Goal: Transaction & Acquisition: Obtain resource

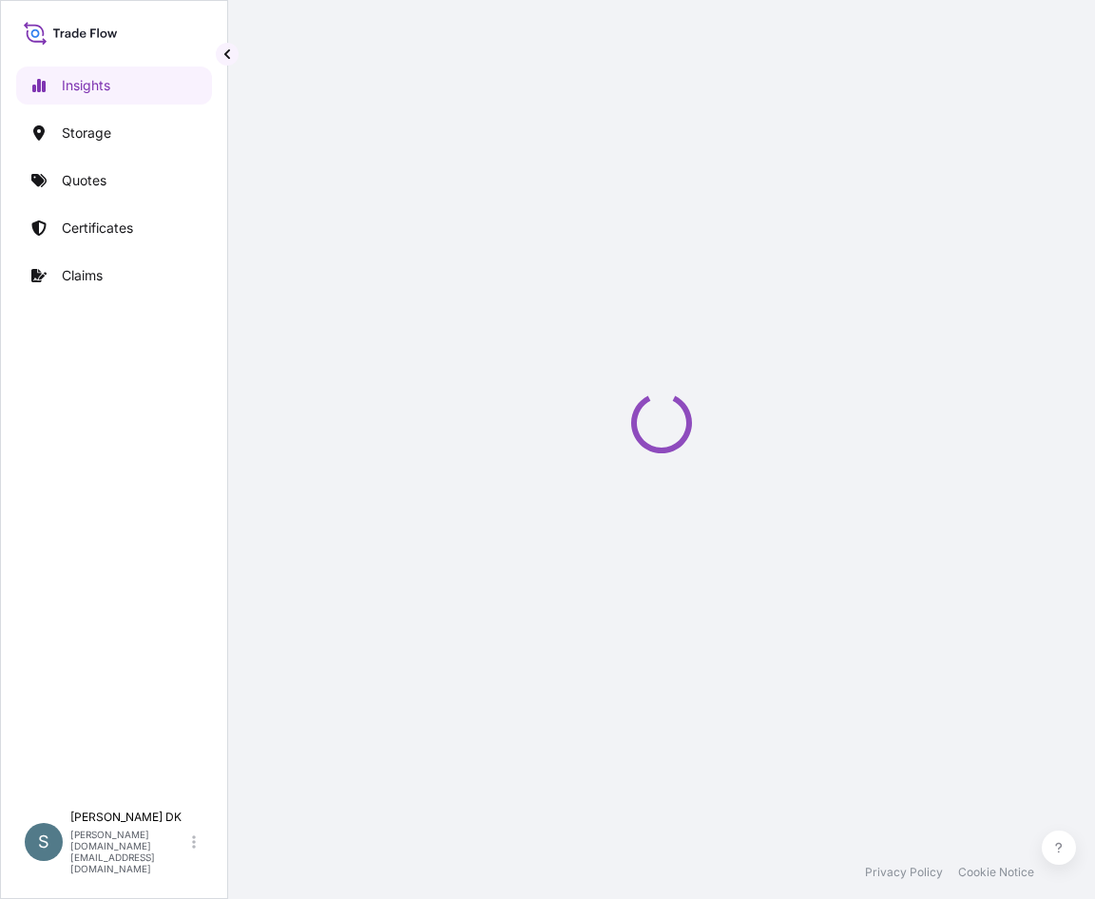
select select "2025"
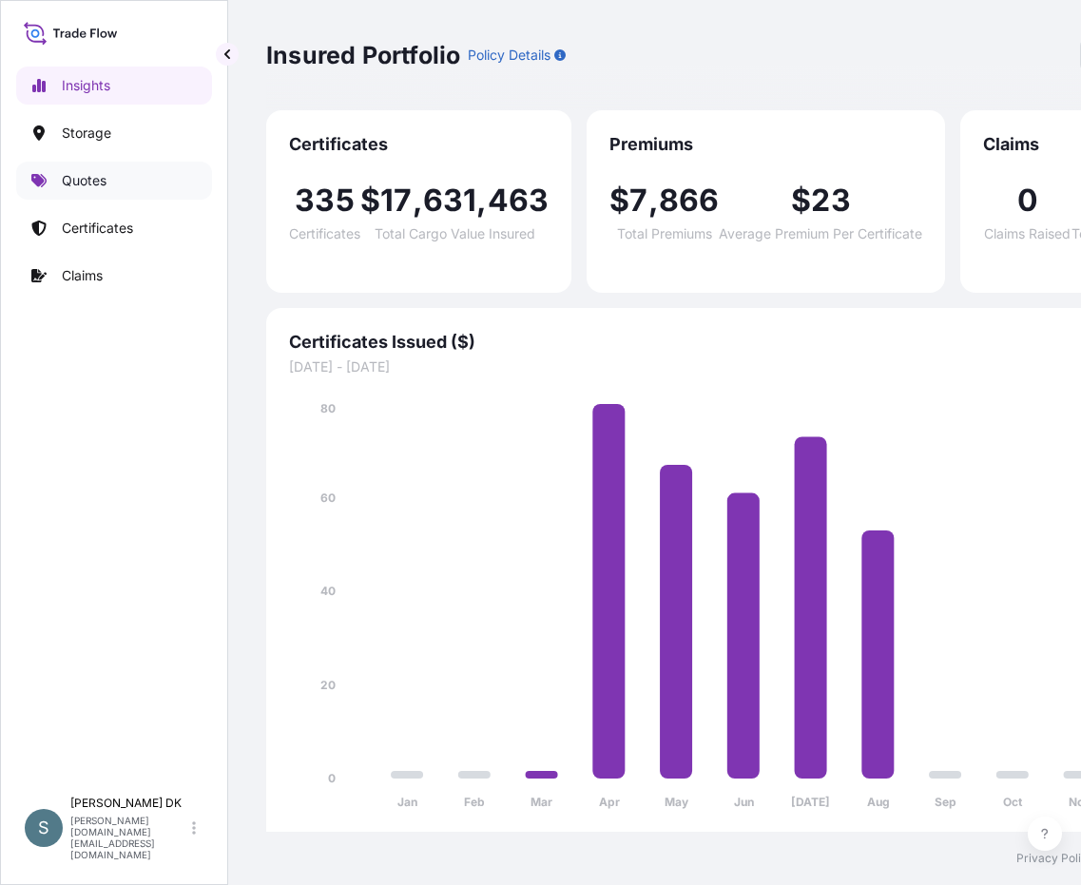
click at [96, 175] on p "Quotes" at bounding box center [84, 180] width 45 height 19
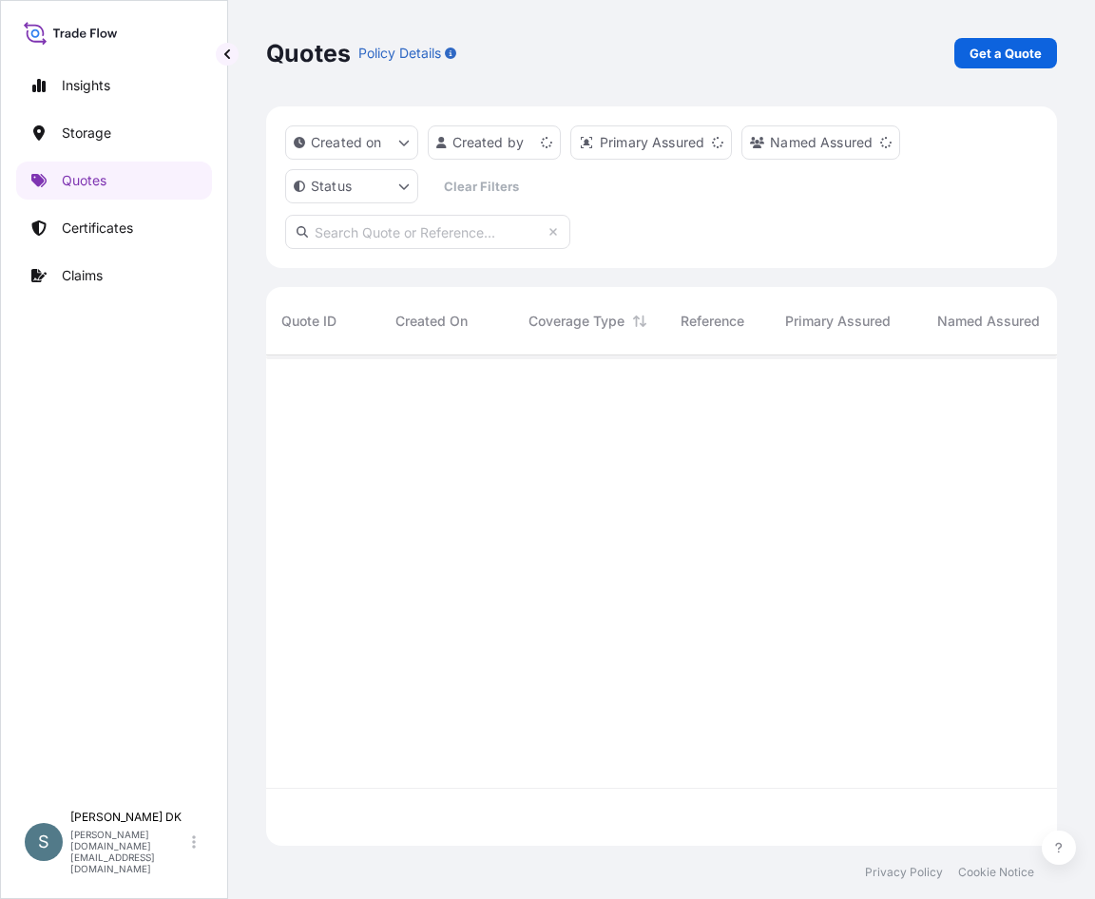
scroll to position [487, 776]
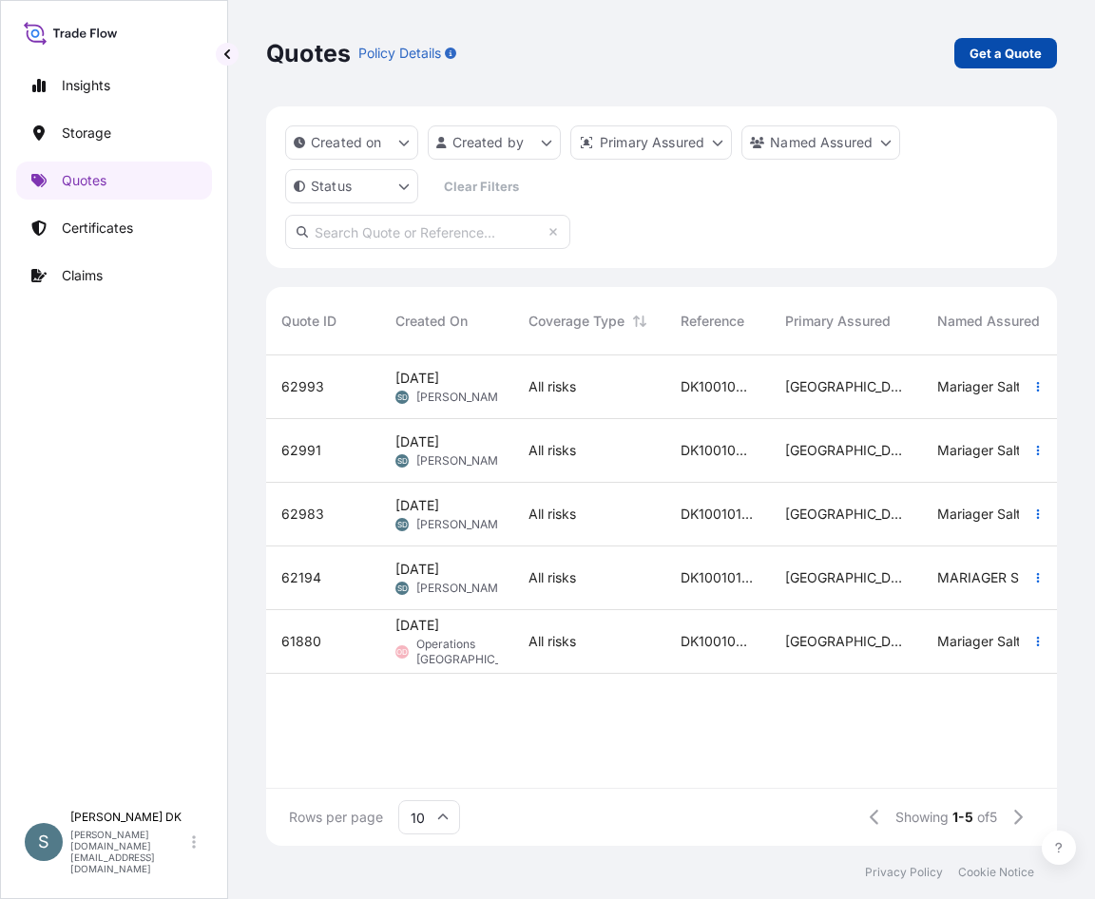
click at [1010, 64] on link "Get a Quote" at bounding box center [1005, 53] width 103 height 30
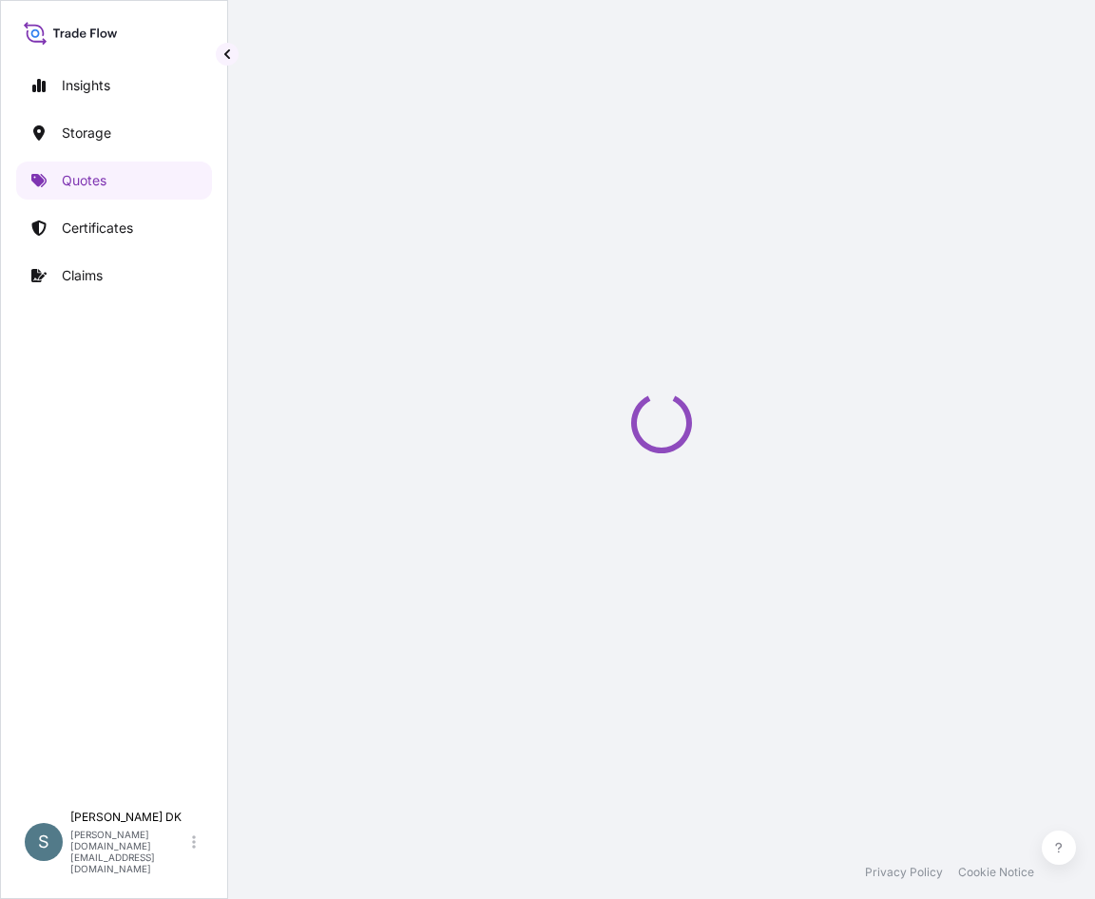
select select "Water"
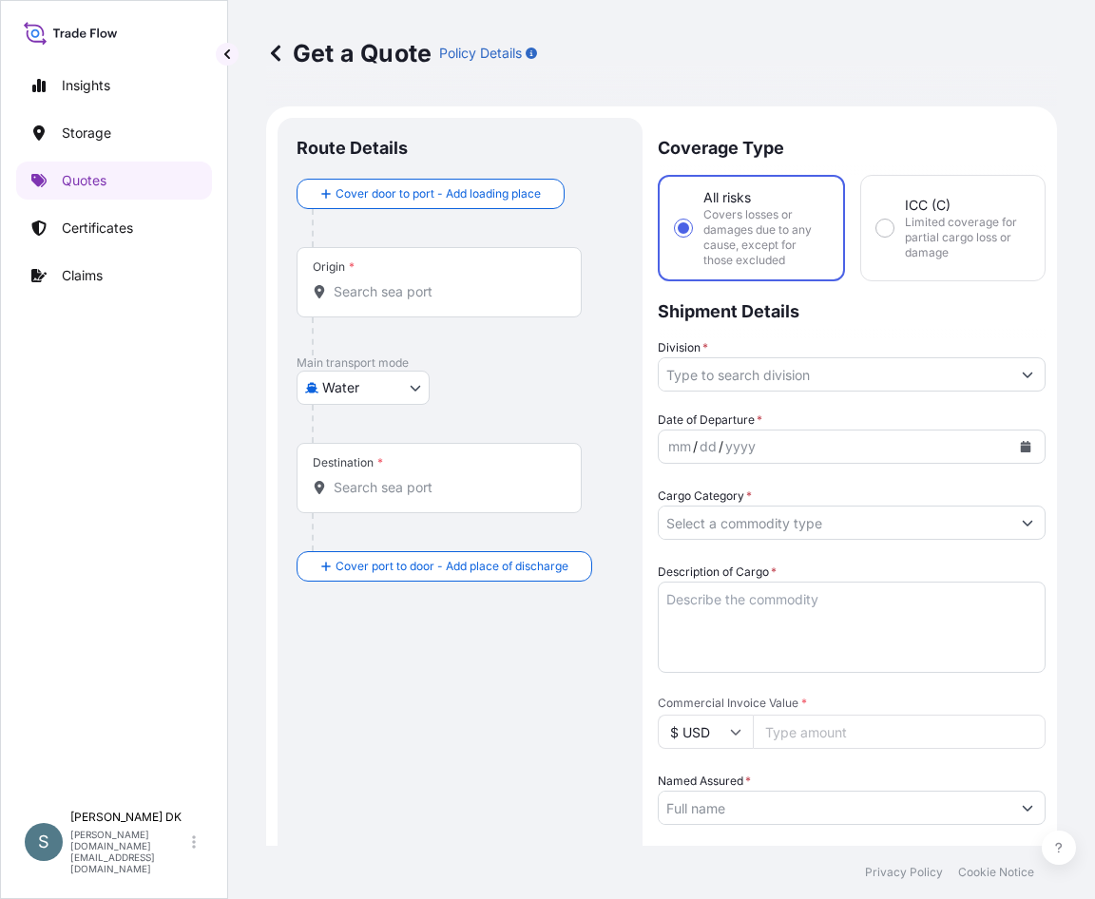
scroll to position [30, 0]
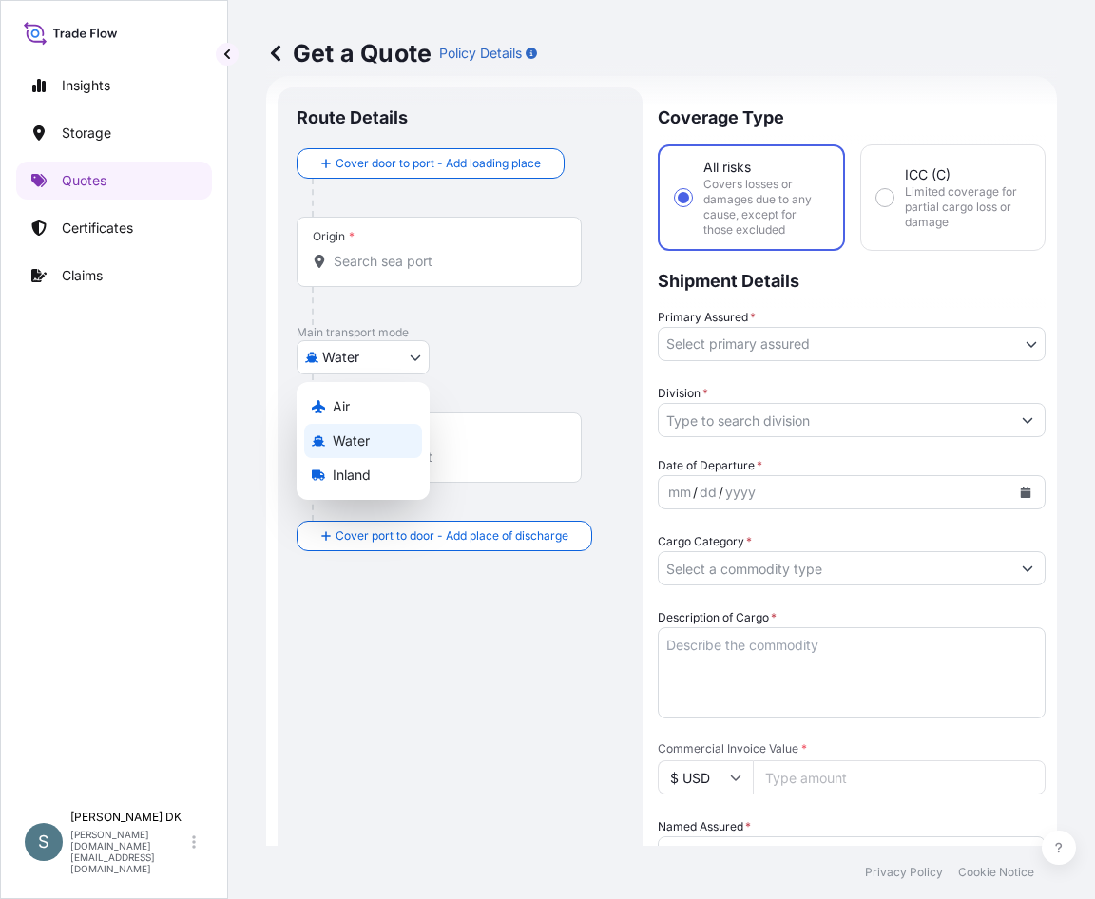
click at [405, 362] on body "Insights Storage Quotes Certificates Claims S [PERSON_NAME] DK [DOMAIN_NAME][EM…" at bounding box center [547, 449] width 1095 height 899
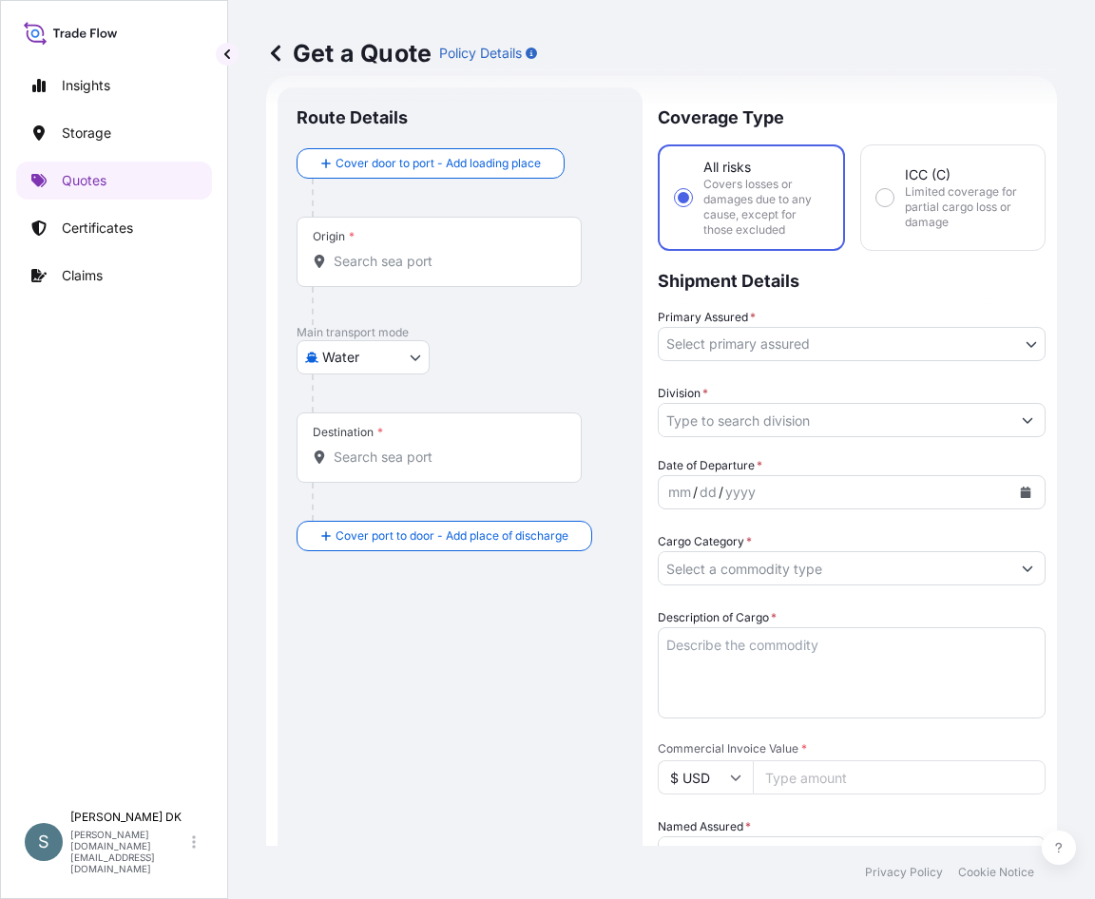
click at [528, 662] on div "Route Details Cover door to port - Add loading place Place of loading Road / [G…" at bounding box center [460, 789] width 327 height 1366
click at [569, 47] on div "Get a Quote Policy Details" at bounding box center [661, 53] width 791 height 30
click at [470, 270] on input "Origin *" at bounding box center [446, 261] width 224 height 19
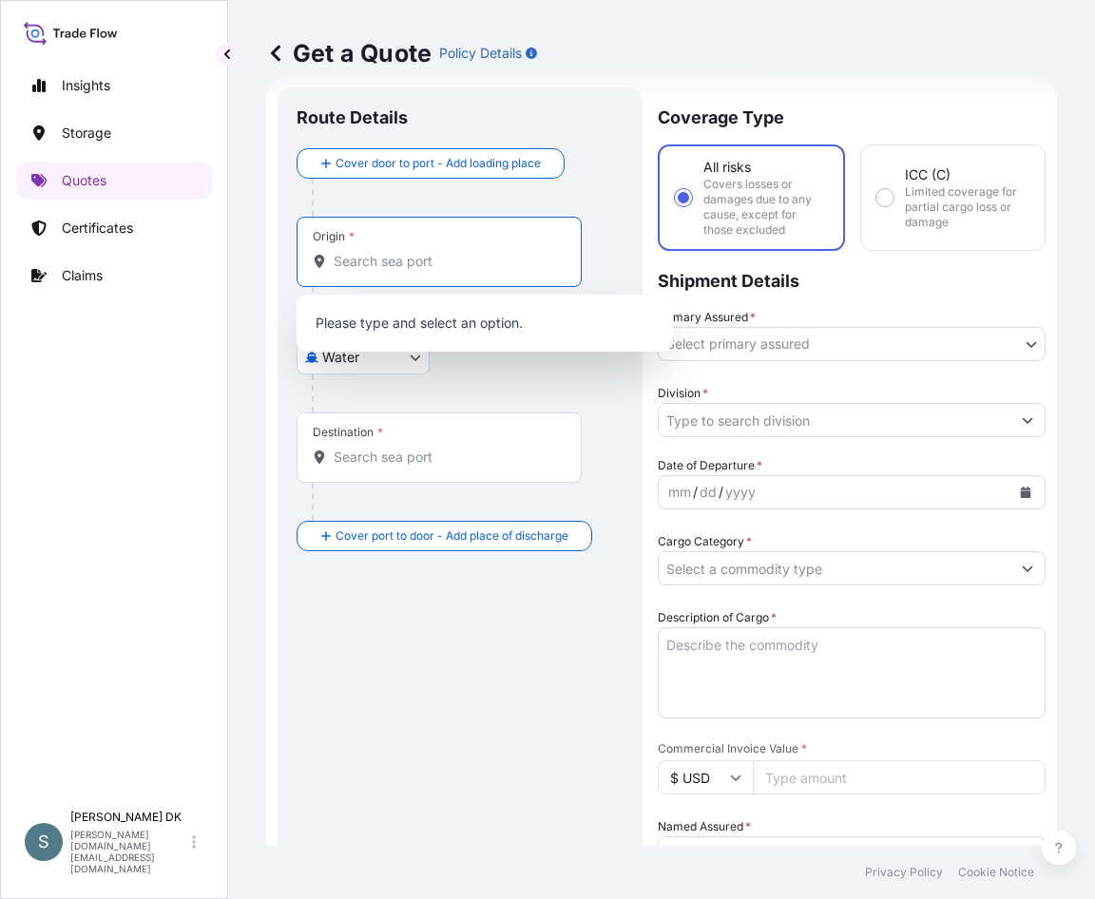
paste input "DKAAR"
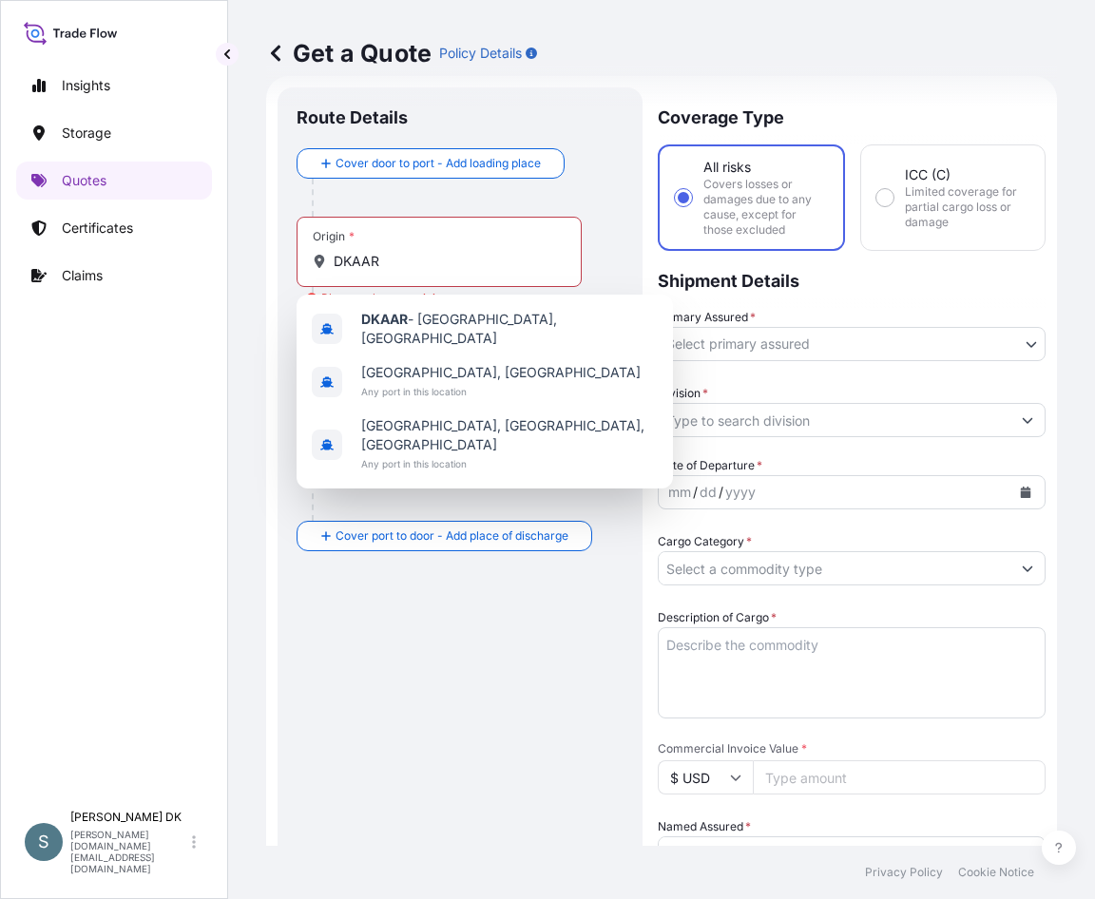
click at [395, 232] on div "Origin * DKAAR" at bounding box center [439, 252] width 285 height 70
click at [395, 252] on input "DKAAR" at bounding box center [446, 261] width 224 height 19
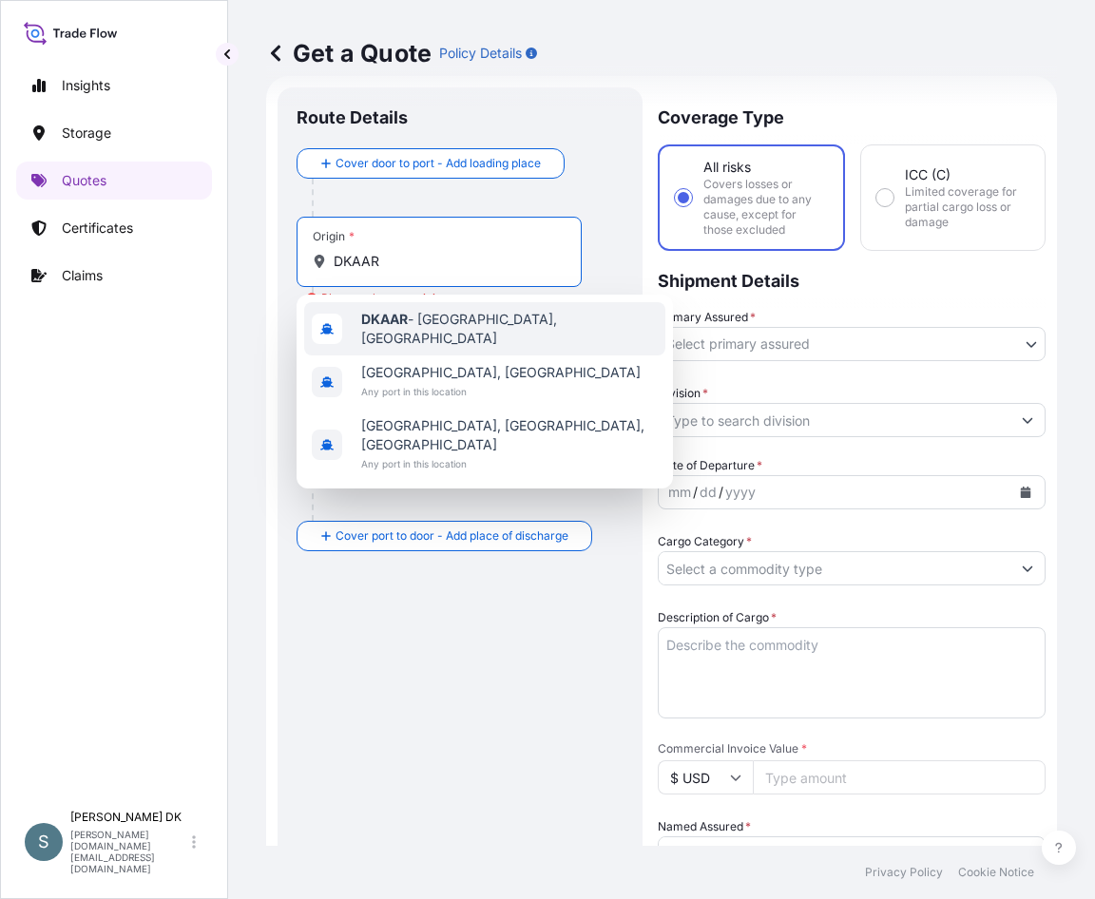
click at [396, 315] on div "DKAAR - [GEOGRAPHIC_DATA], [GEOGRAPHIC_DATA]" at bounding box center [484, 328] width 361 height 53
type input "DKAAR - [GEOGRAPHIC_DATA], [GEOGRAPHIC_DATA]"
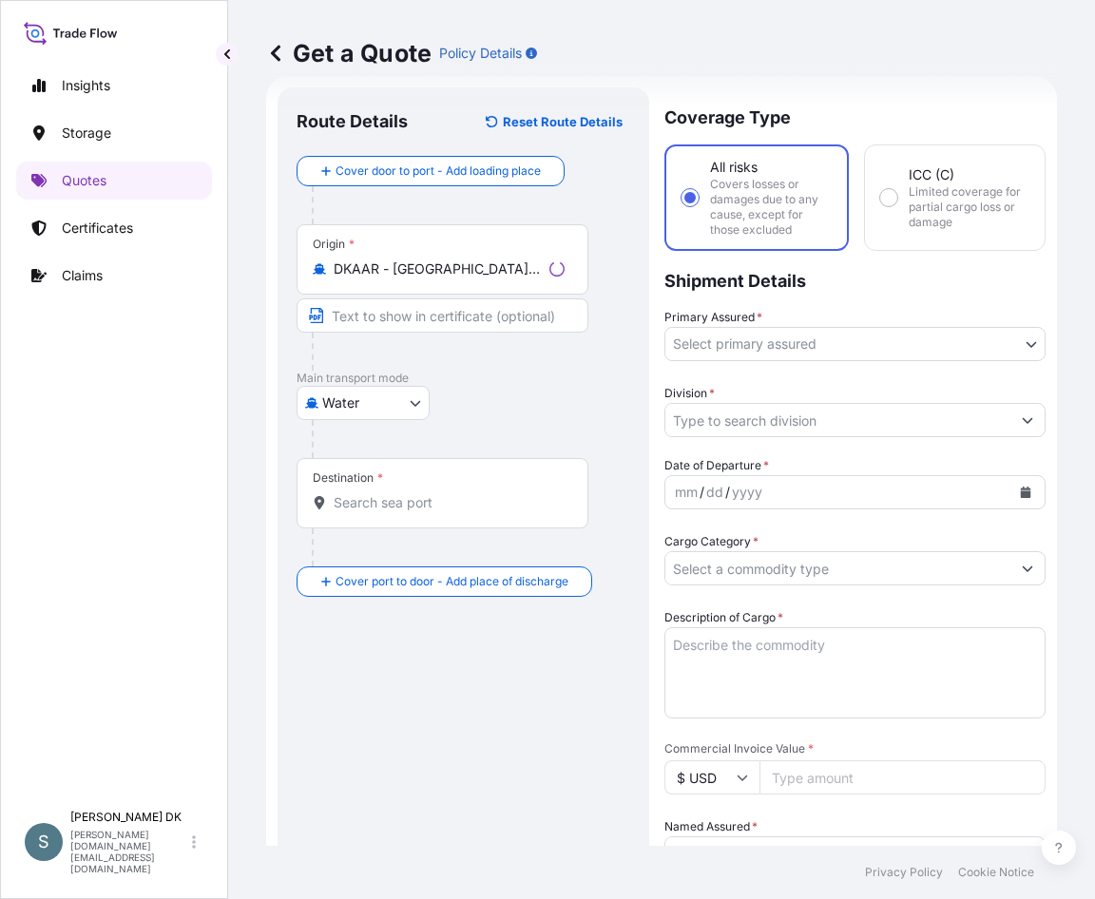
click at [397, 481] on div "Destination *" at bounding box center [443, 493] width 292 height 70
click at [397, 493] on input "Destination *" at bounding box center [449, 502] width 231 height 19
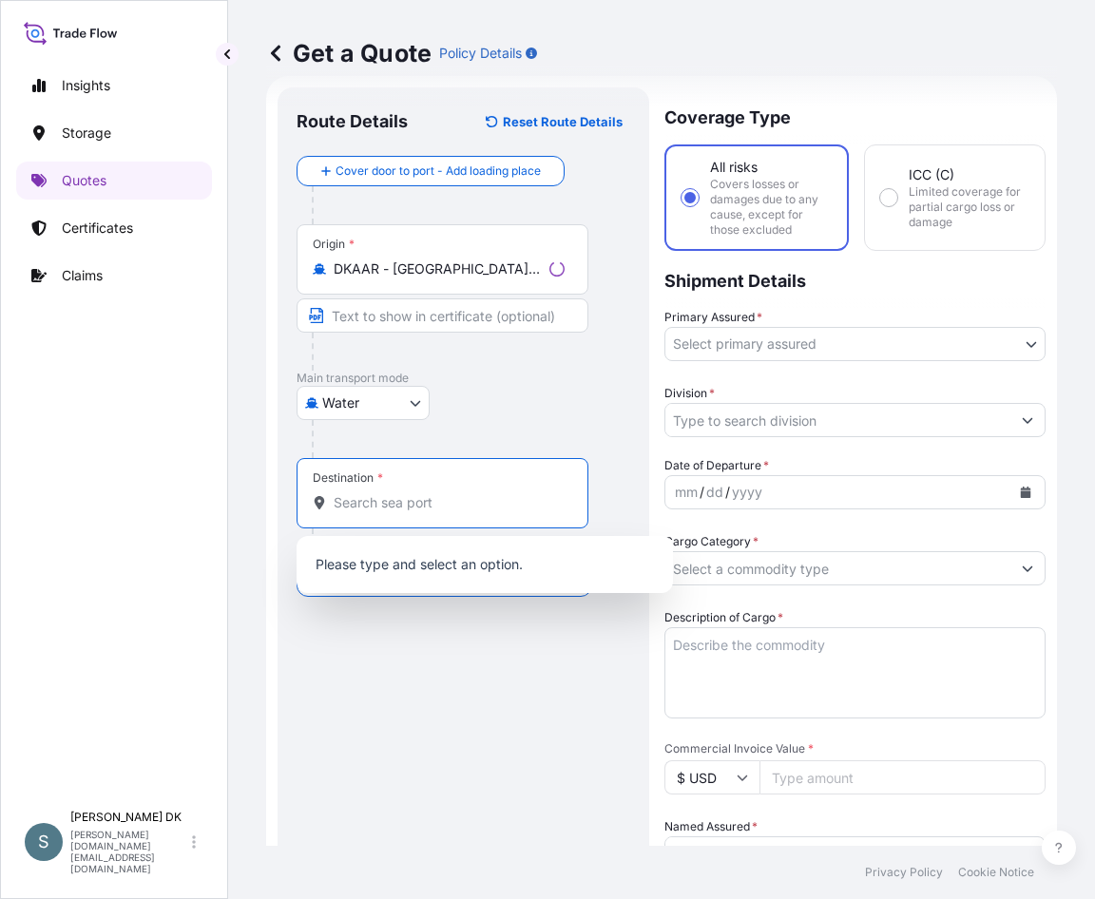
paste input "[GEOGRAPHIC_DATA], [GEOGRAPHIC_DATA]"
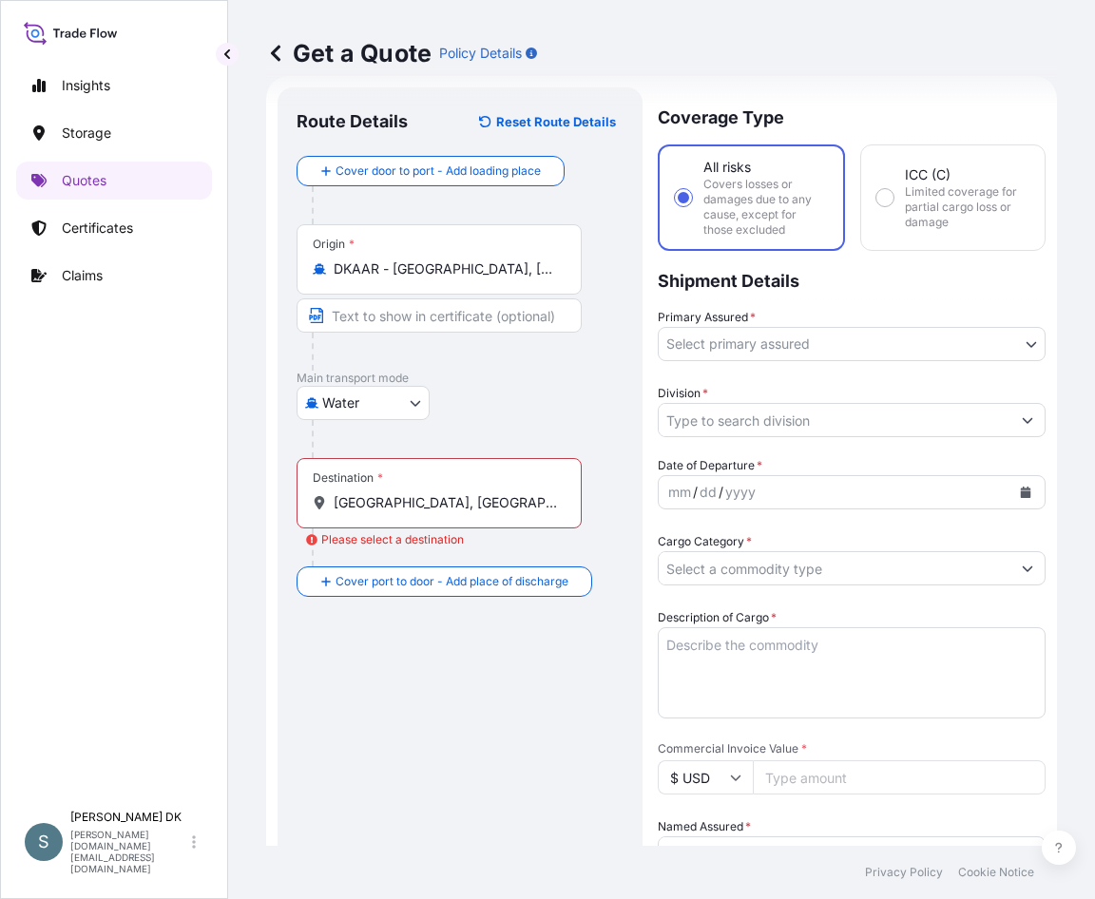
click at [444, 514] on div "Destination * [GEOGRAPHIC_DATA], [GEOGRAPHIC_DATA]" at bounding box center [439, 493] width 285 height 70
click at [444, 512] on input "[GEOGRAPHIC_DATA], [GEOGRAPHIC_DATA]" at bounding box center [446, 502] width 224 height 19
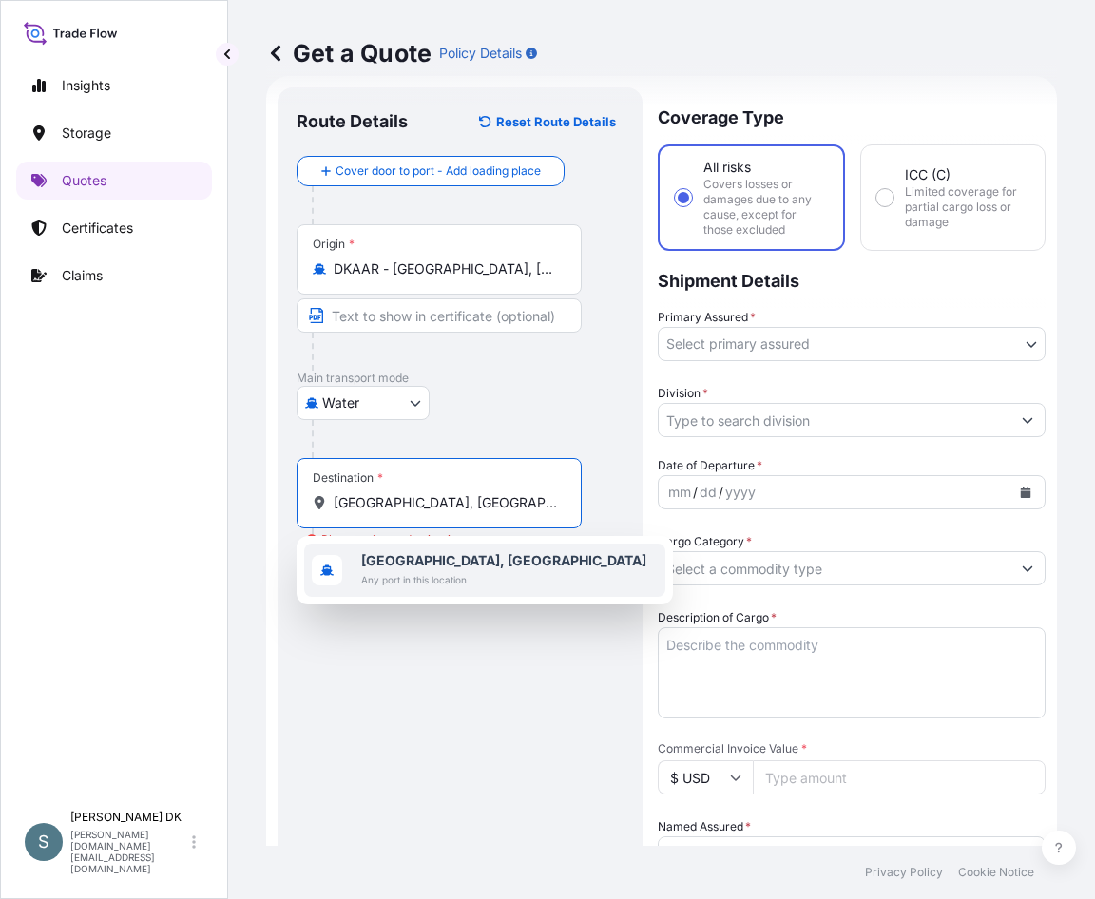
click at [439, 568] on span "[GEOGRAPHIC_DATA], [GEOGRAPHIC_DATA]" at bounding box center [503, 560] width 285 height 19
type input "[GEOGRAPHIC_DATA], [GEOGRAPHIC_DATA]"
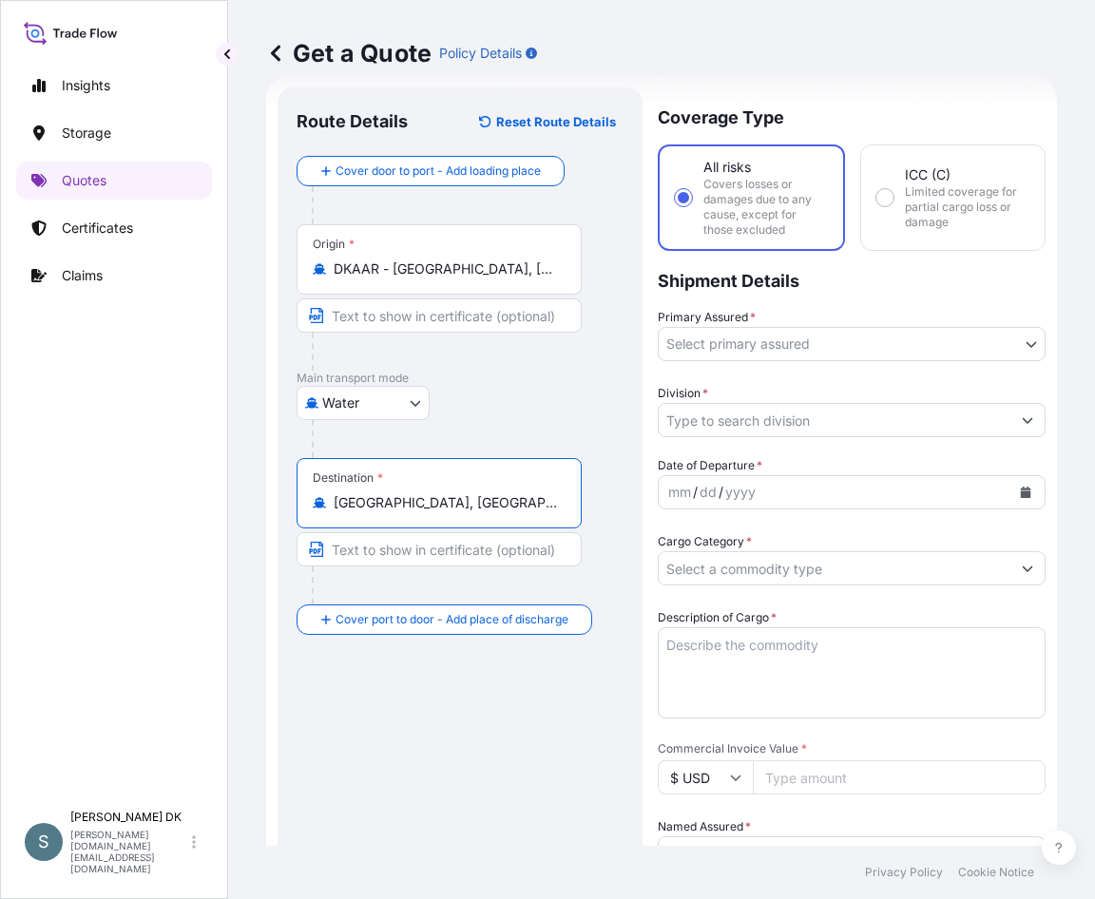
click at [933, 362] on div "Primary Assured * Select primary assured [GEOGRAPHIC_DATA] [GEOGRAPHIC_DATA] Di…" at bounding box center [852, 372] width 388 height 129
click at [933, 357] on body "1 option available. 1 option available. Insights Storage Quotes Certificates Cl…" at bounding box center [547, 449] width 1095 height 899
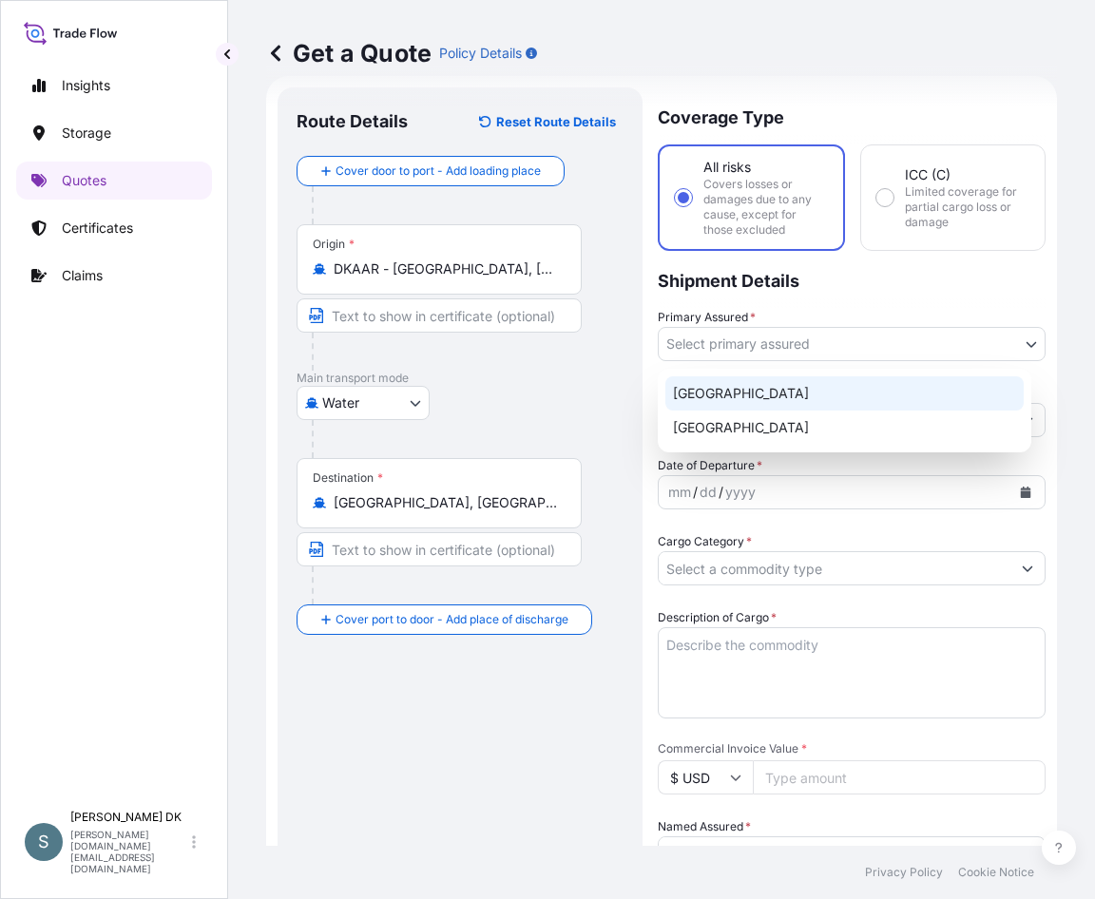
click at [769, 386] on div "[GEOGRAPHIC_DATA]" at bounding box center [844, 393] width 358 height 34
select select "31589"
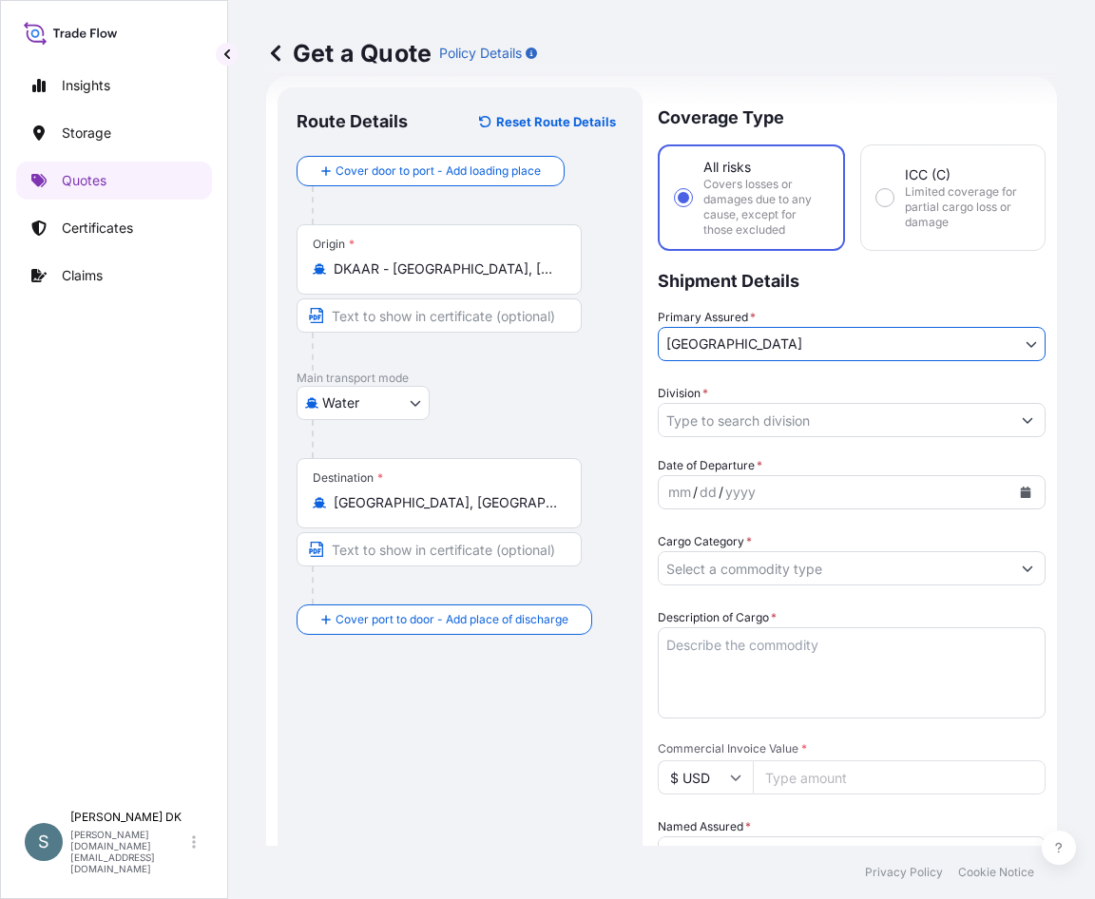
click at [775, 410] on input "Division *" at bounding box center [835, 420] width 352 height 34
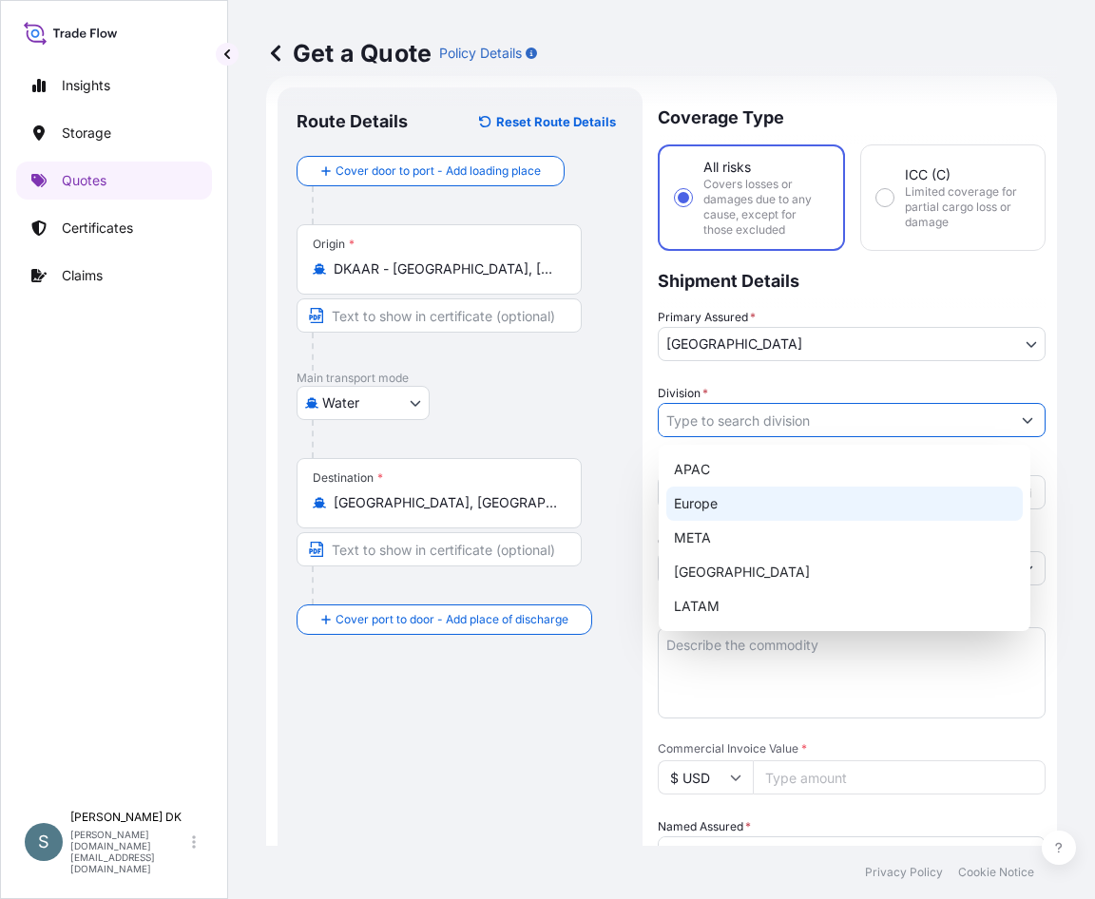
click at [716, 508] on div "Europe" at bounding box center [844, 504] width 356 height 34
type input "Europe"
click at [718, 500] on div "Europe" at bounding box center [844, 504] width 356 height 34
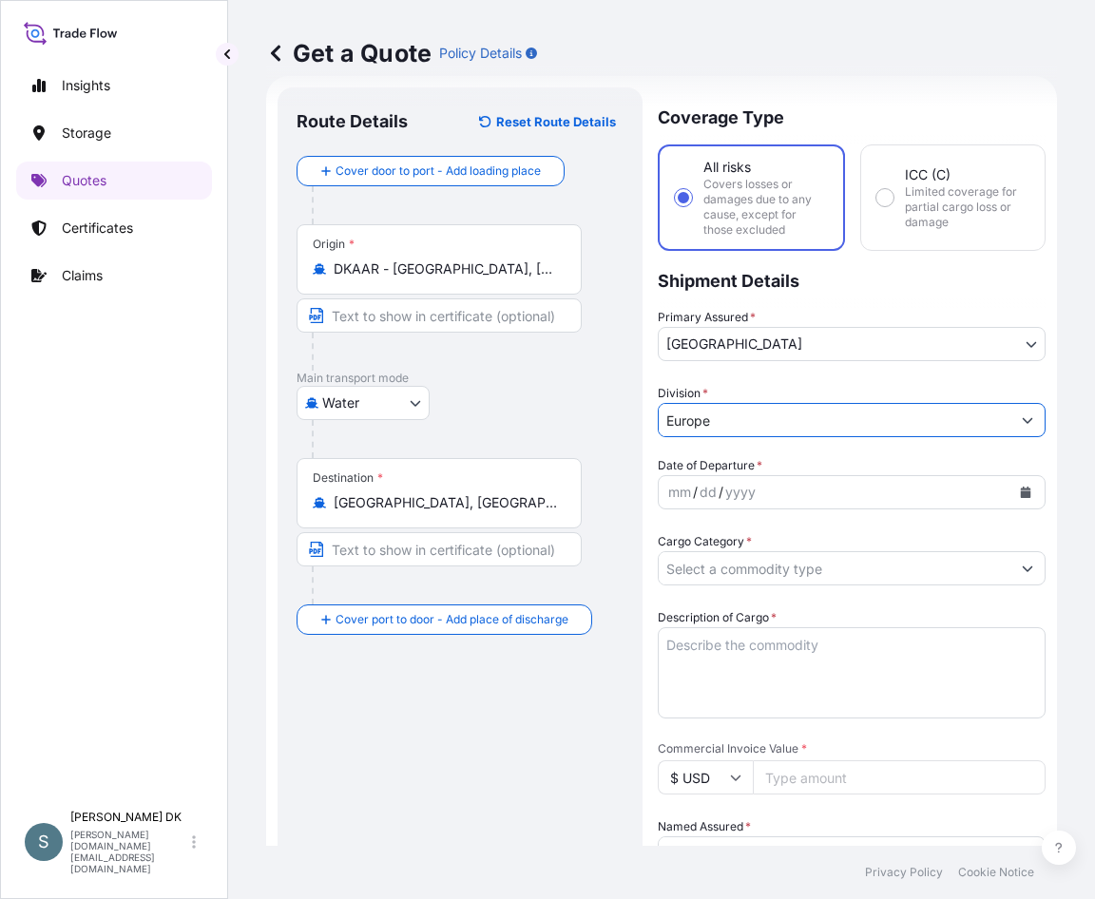
click at [588, 452] on div at bounding box center [468, 439] width 312 height 38
click at [522, 711] on div "Route Details Reset Route Details Cover door to port - Add loading place Place …" at bounding box center [460, 789] width 327 height 1366
click at [1008, 344] on body "Insights Storage Quotes Certificates Claims S [PERSON_NAME] DK [DOMAIN_NAME][EM…" at bounding box center [547, 449] width 1095 height 899
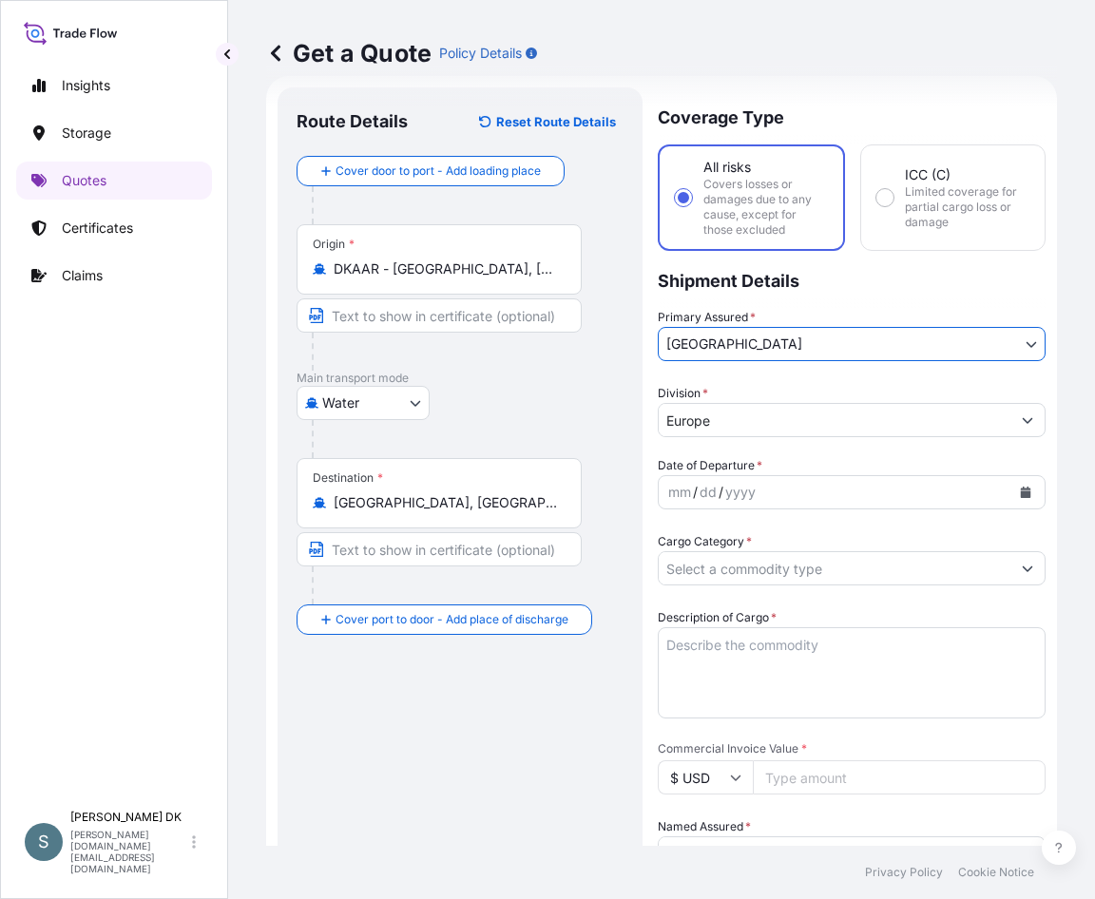
click at [1021, 488] on icon "Calendar" at bounding box center [1026, 492] width 10 height 11
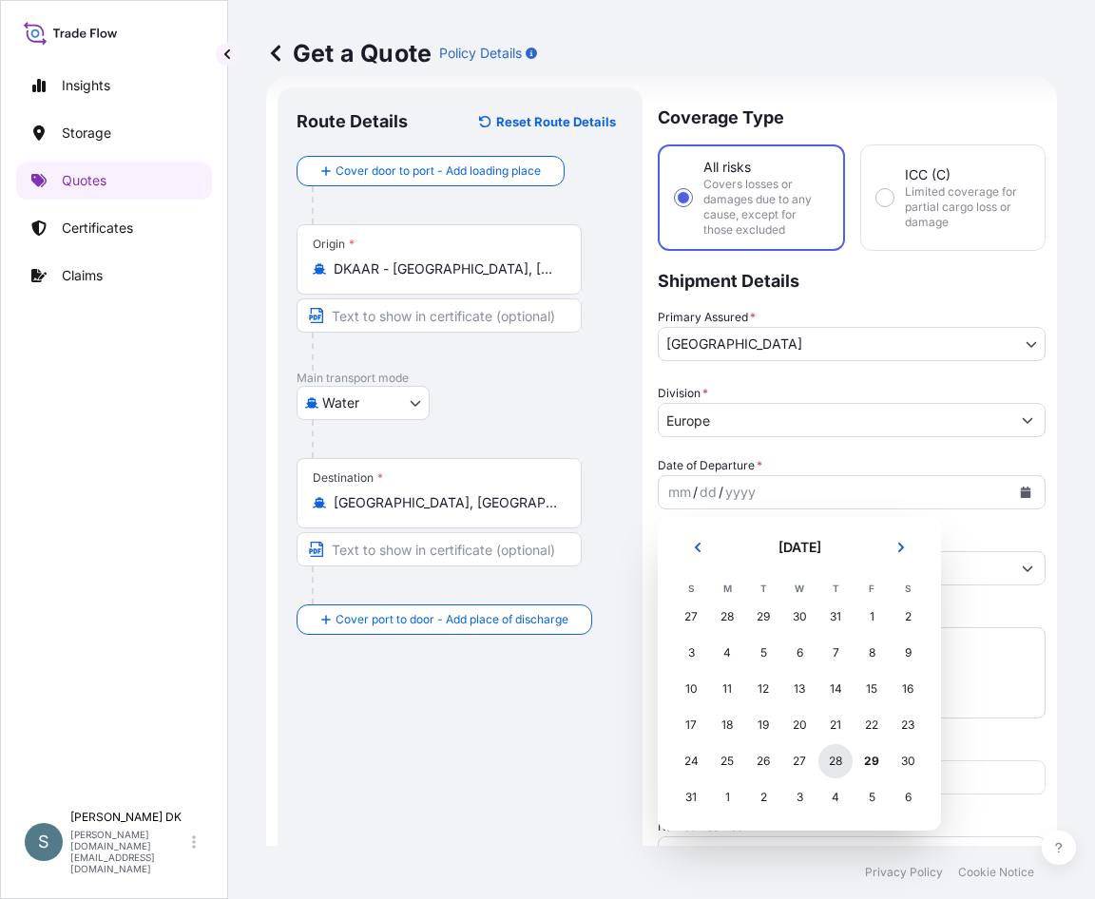
click at [847, 758] on div "28" at bounding box center [835, 761] width 34 height 34
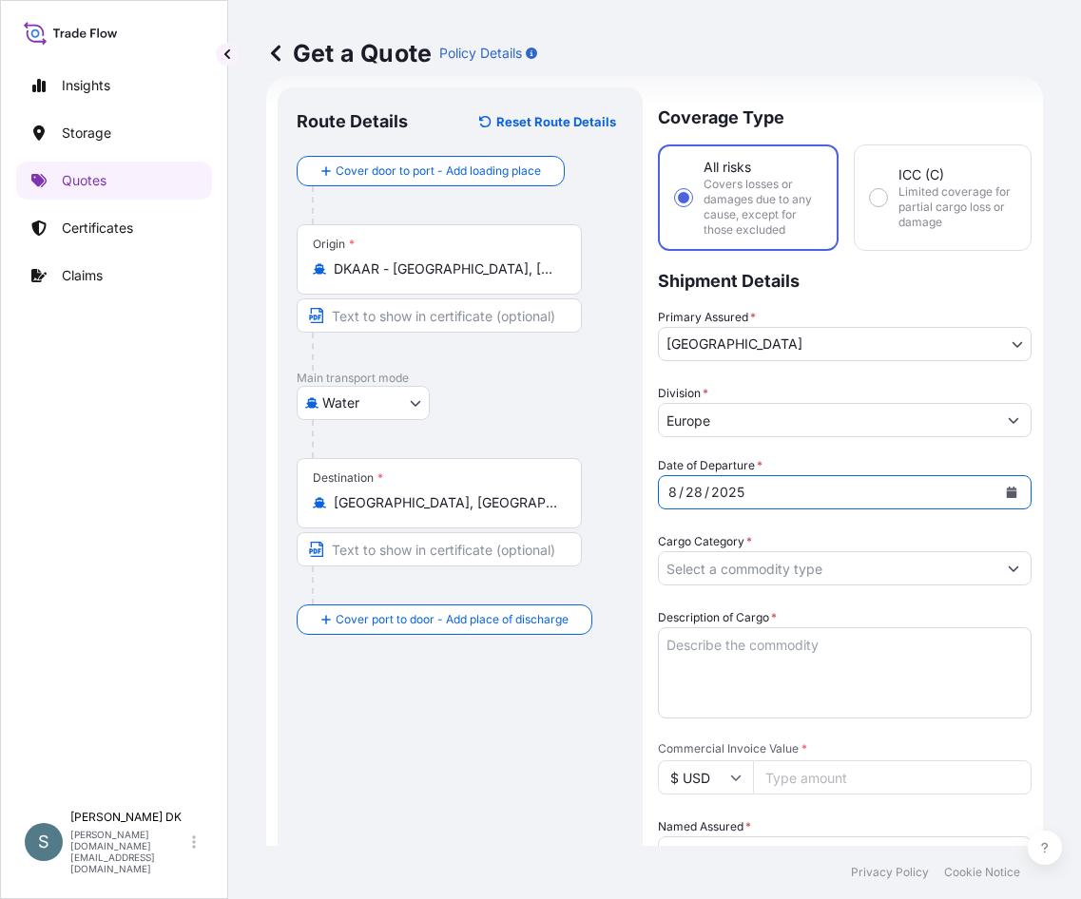
click at [907, 565] on input "Cargo Category *" at bounding box center [827, 568] width 337 height 34
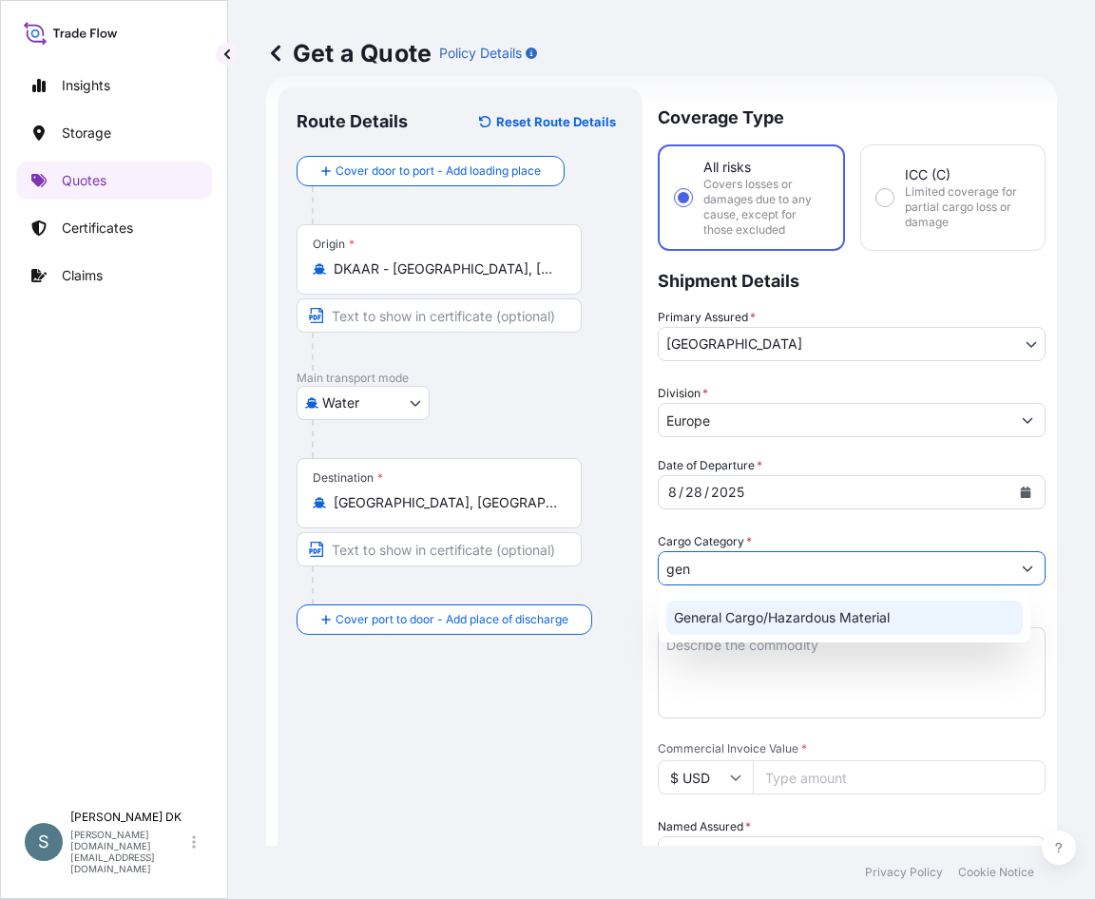
click at [844, 610] on div "General Cargo/Hazardous Material" at bounding box center [844, 618] width 356 height 34
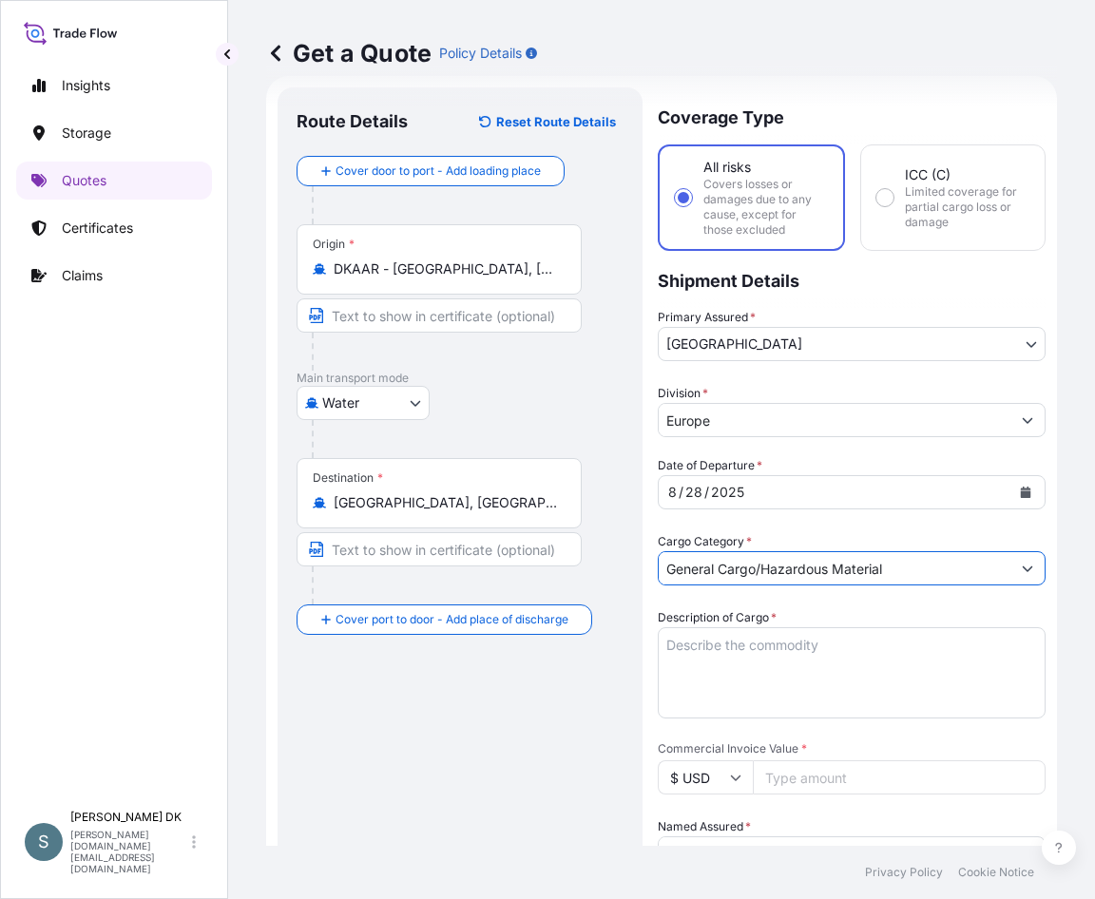
type input "General Cargo/Hazardous Material"
click at [778, 601] on div "Date of Departure * [DATE] Cargo Category * General Cargo/Hazardous Material De…" at bounding box center [852, 902] width 388 height 893
click at [781, 674] on textarea "Description of Cargo *" at bounding box center [852, 672] width 388 height 91
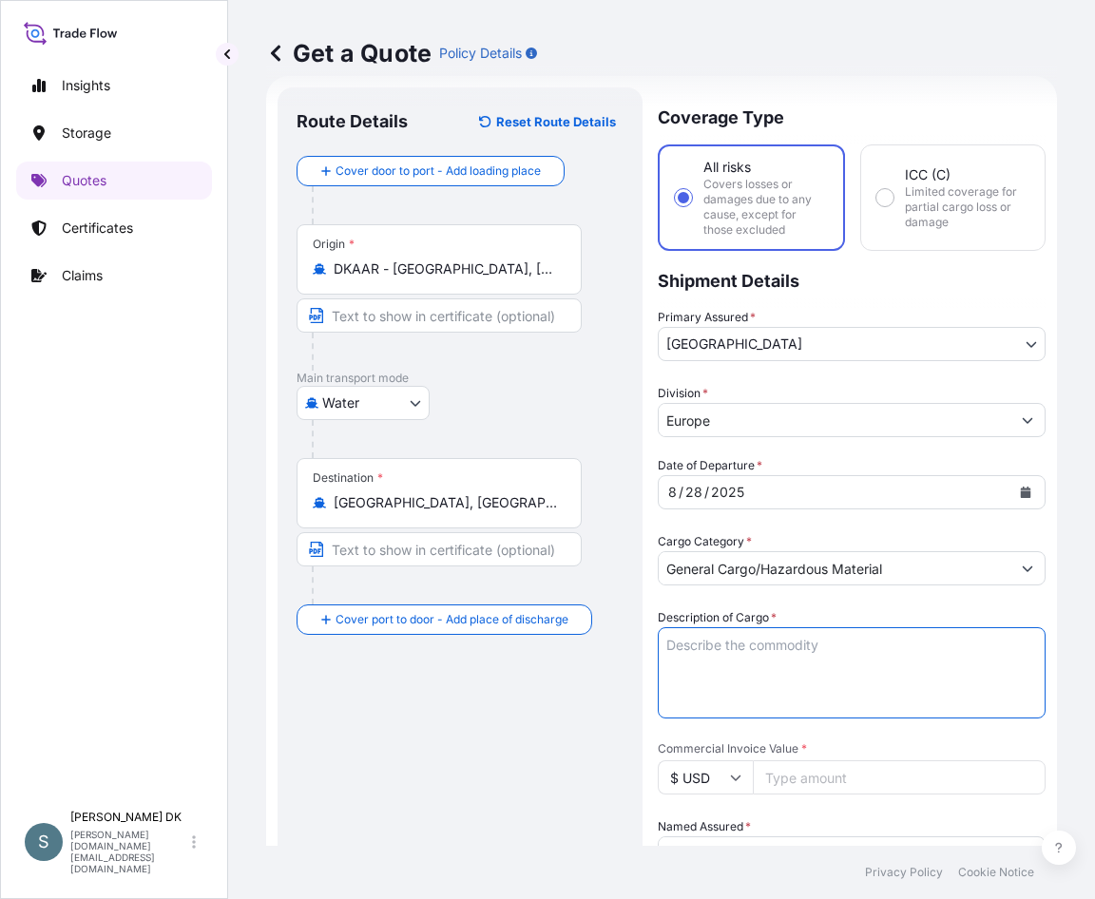
click at [673, 642] on textarea "Description of Cargo *" at bounding box center [852, 672] width 388 height 91
paste textarea "SANAL P®+ CHINA, [MEDICAL_DATA], PHARMACEUTICAL QUALITY,"
click at [664, 665] on textarea "SANAL P®+ CHINA, [MEDICAL_DATA], PHARMACEUTICAL QUALITY," at bounding box center [852, 672] width 388 height 91
click at [850, 669] on textarea "SANAL P®+ CHINA, [MEDICAL_DATA], PHARMACEUTICAL QUALITY," at bounding box center [852, 672] width 388 height 91
click at [863, 668] on textarea "SANAL P®+ CHINA, [MEDICAL_DATA], PHARMACEUTICAL QUALITY," at bounding box center [852, 672] width 388 height 91
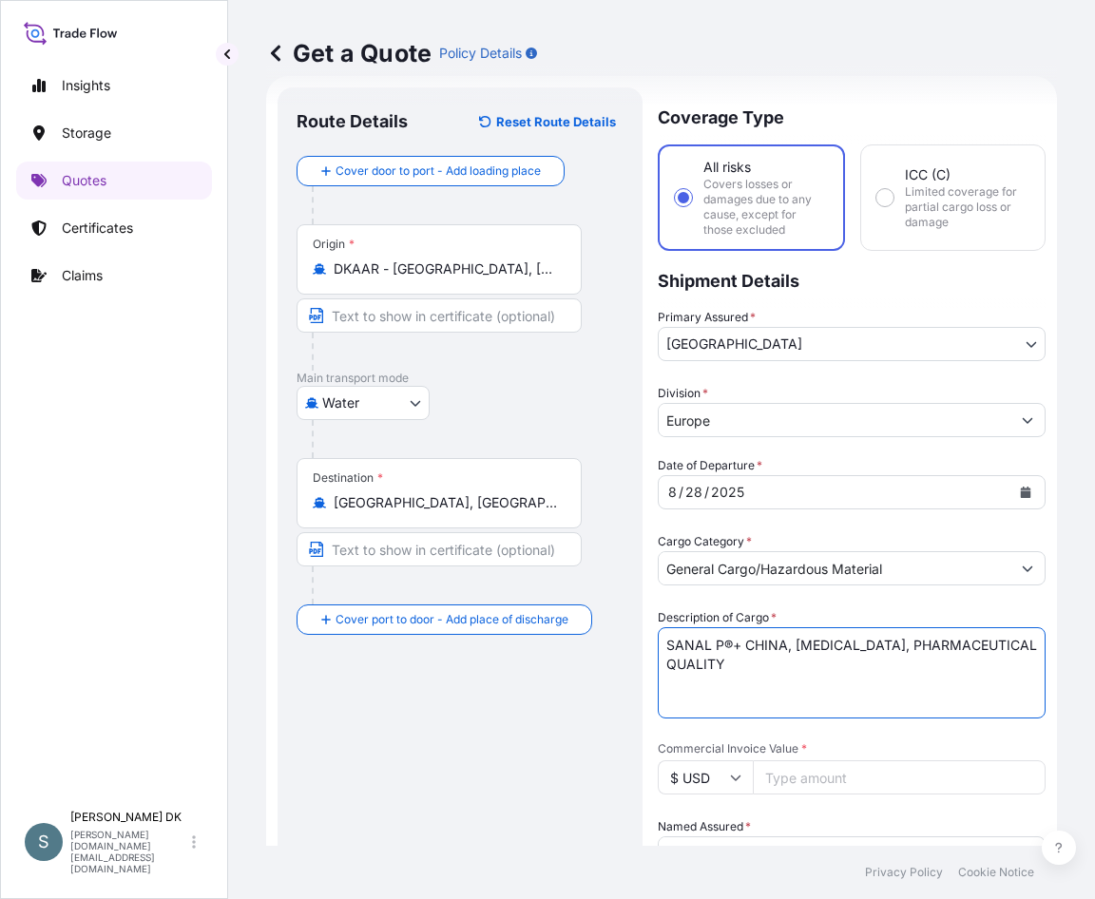
click at [665, 663] on textarea "SANAL P®+ CHINA, [MEDICAL_DATA], PHARMACEUTICAL QUALITY" at bounding box center [852, 672] width 388 height 91
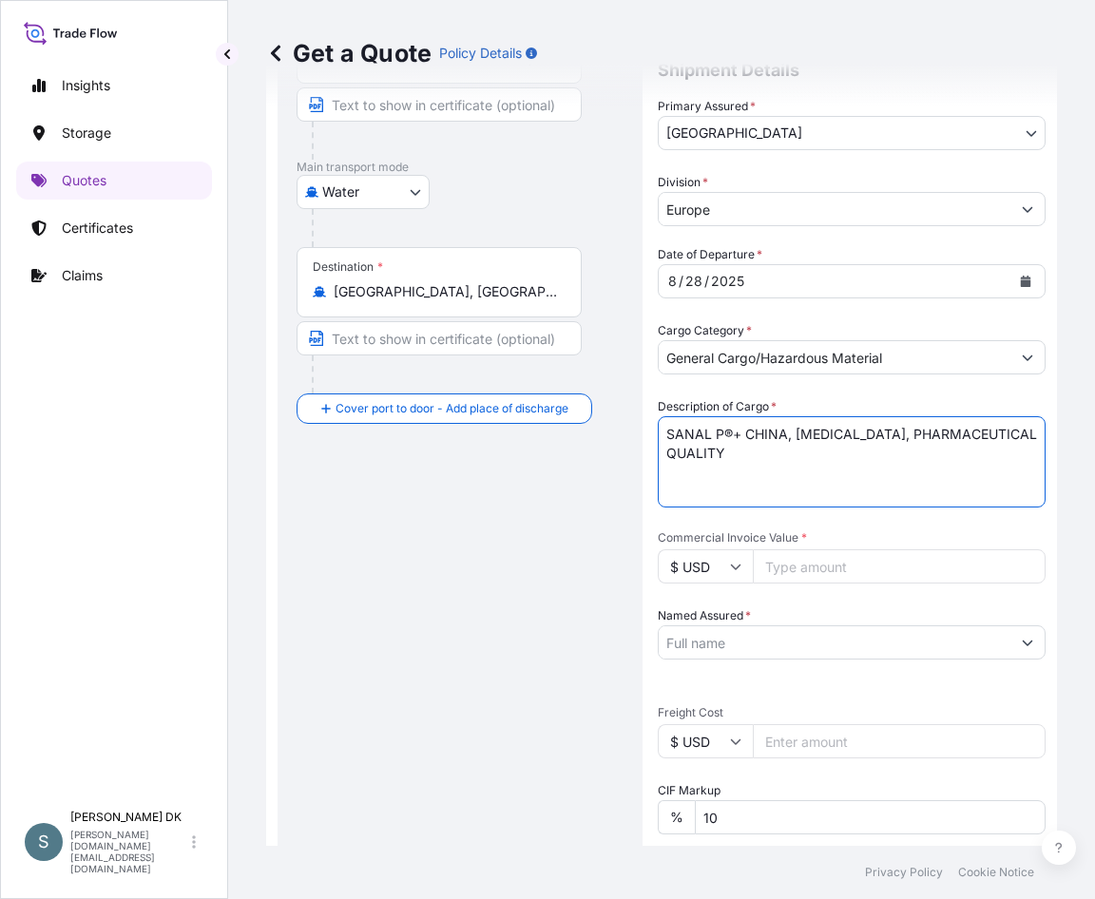
scroll to position [411, 0]
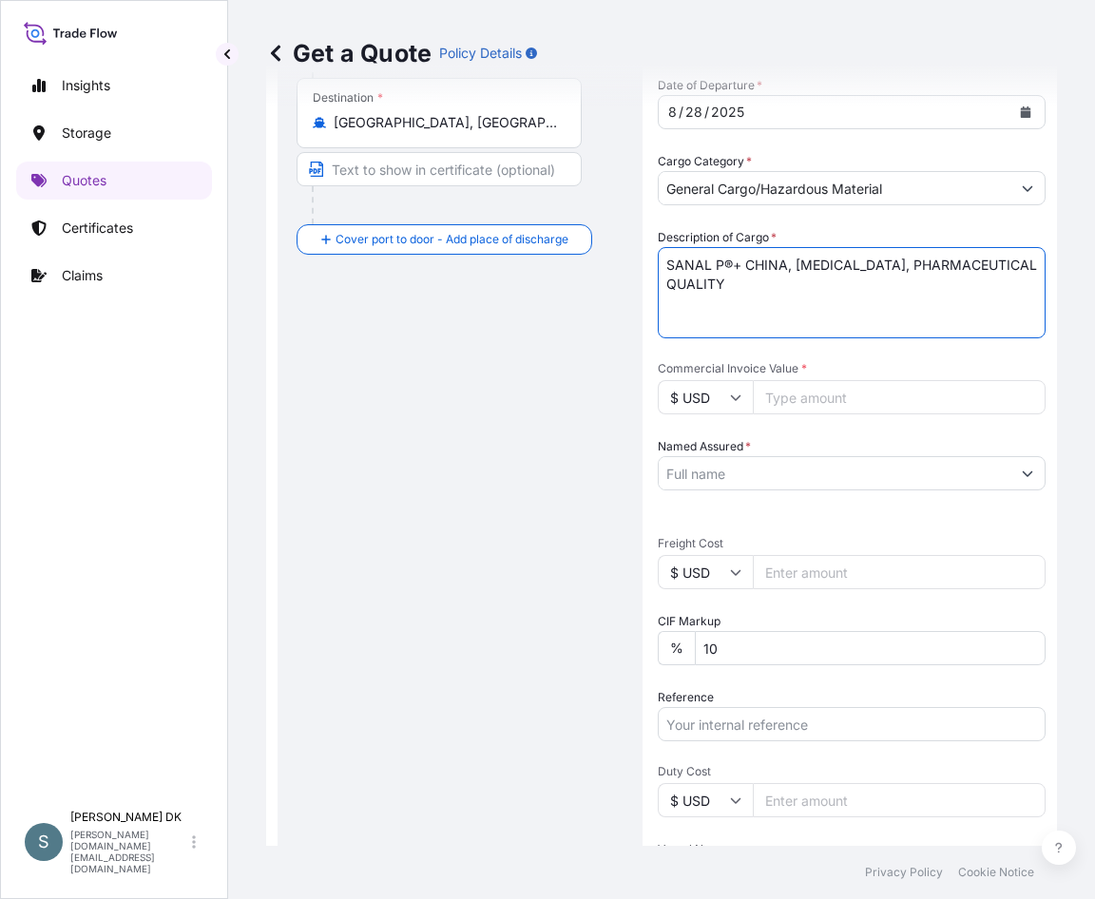
type textarea "SANAL P®+ CHINA, [MEDICAL_DATA], PHARMACEUTICAL QUALITY"
click at [725, 571] on input "$ USD" at bounding box center [705, 572] width 95 height 34
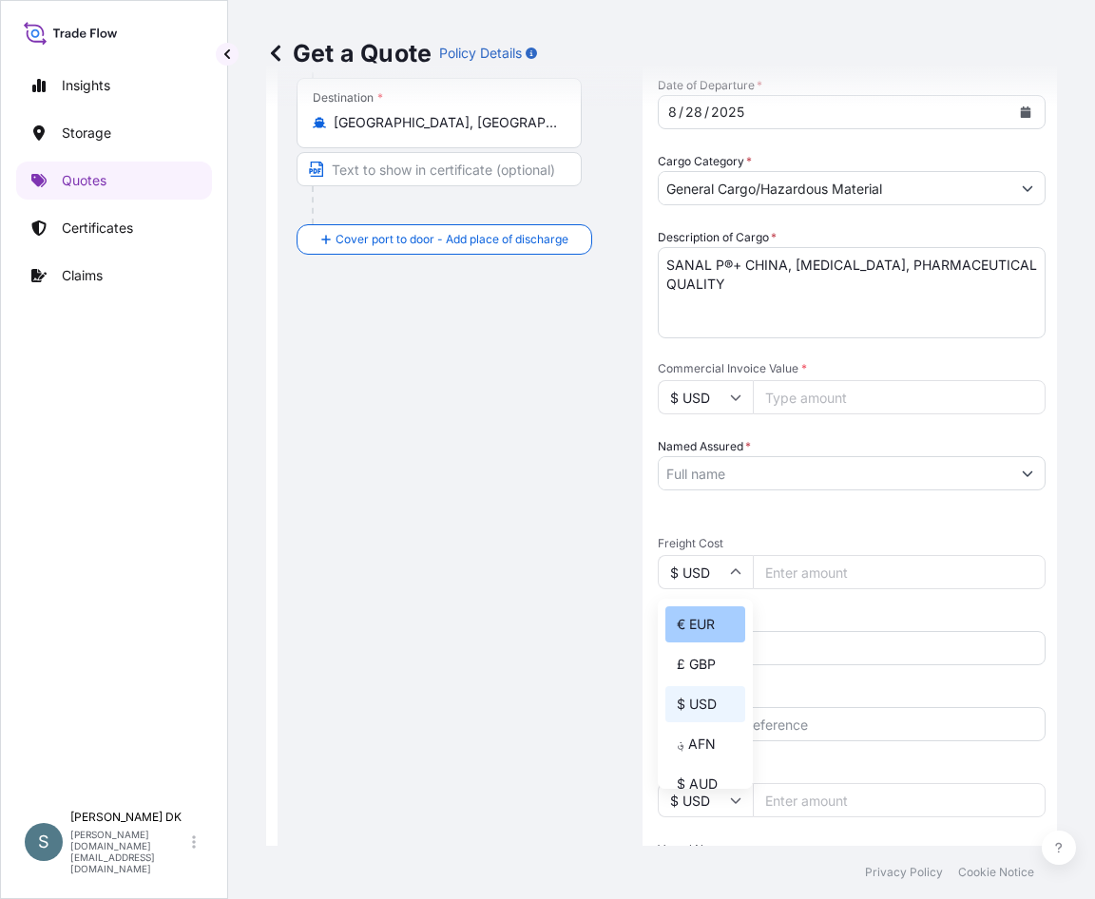
click at [703, 623] on div "€ EUR" at bounding box center [705, 624] width 80 height 36
type input "€ EUR"
click at [809, 388] on input "Commercial Invoice Value *" at bounding box center [899, 397] width 293 height 34
type input "7962.50"
click at [785, 481] on input "Named Assured *" at bounding box center [835, 473] width 352 height 34
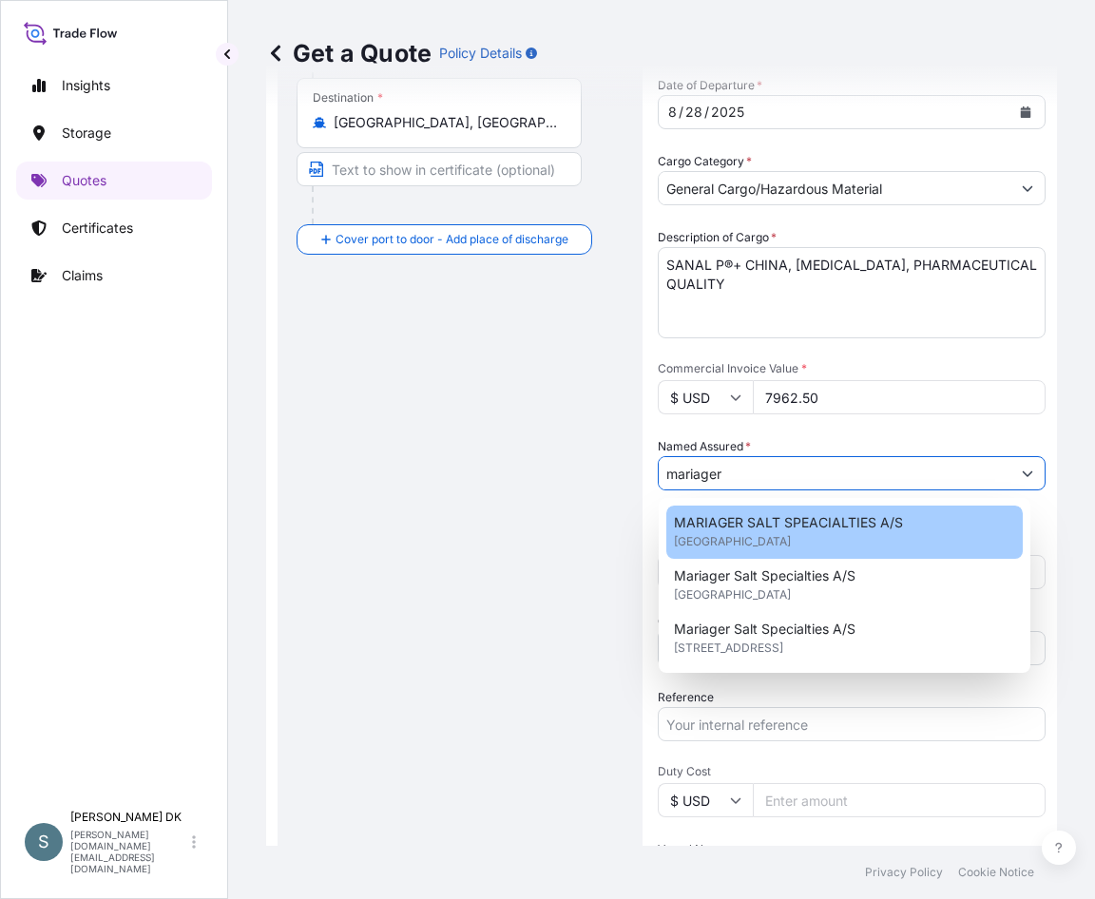
click at [764, 527] on span "MARIAGER SALT SPEACIALTIES A/S" at bounding box center [788, 522] width 229 height 19
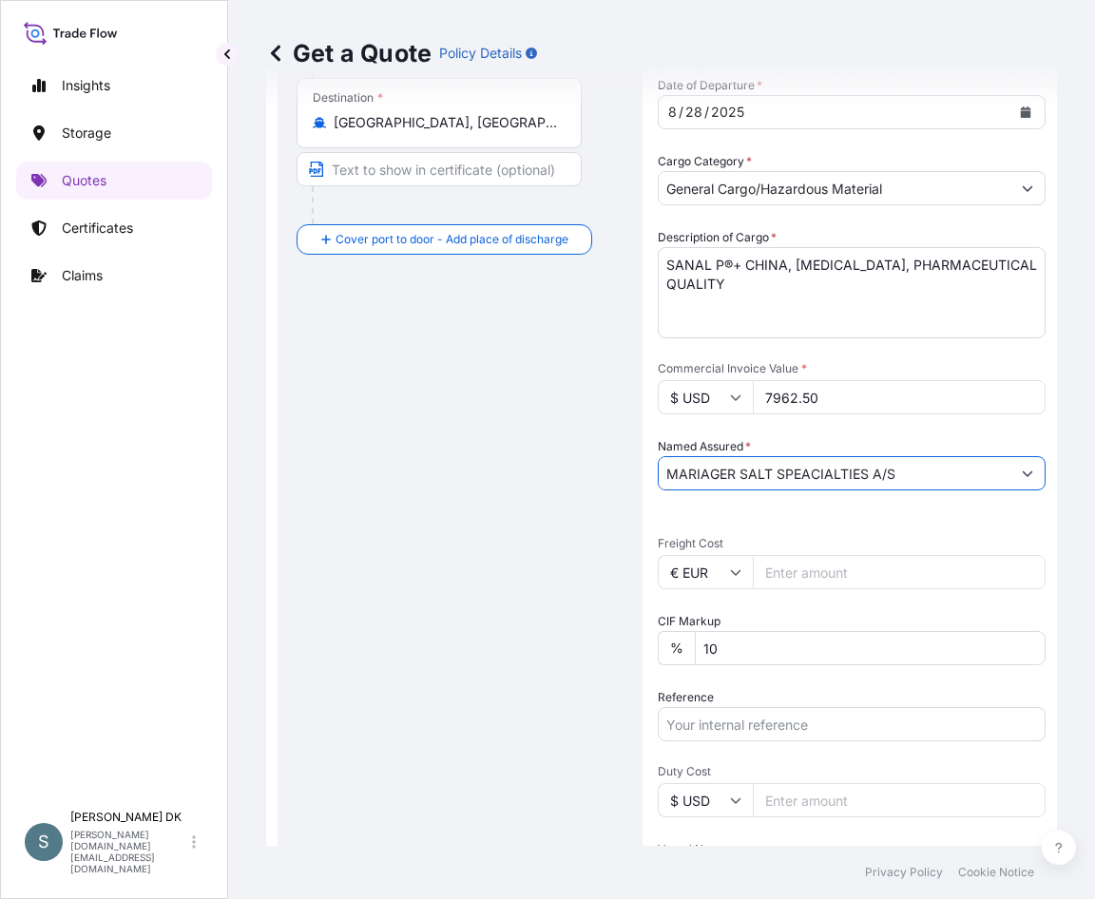
type input "MARIAGER SALT SPEACIALTIES A/S"
click at [787, 569] on input "Freight Cost" at bounding box center [899, 572] width 293 height 34
drag, startPoint x: 443, startPoint y: 387, endPoint x: 439, endPoint y: 369, distance: 18.5
click at [443, 387] on div "Route Details Reset Route Details Cover door to port - Add loading place Place …" at bounding box center [460, 409] width 327 height 1366
click at [764, 575] on input "Freight Cost" at bounding box center [899, 572] width 293 height 34
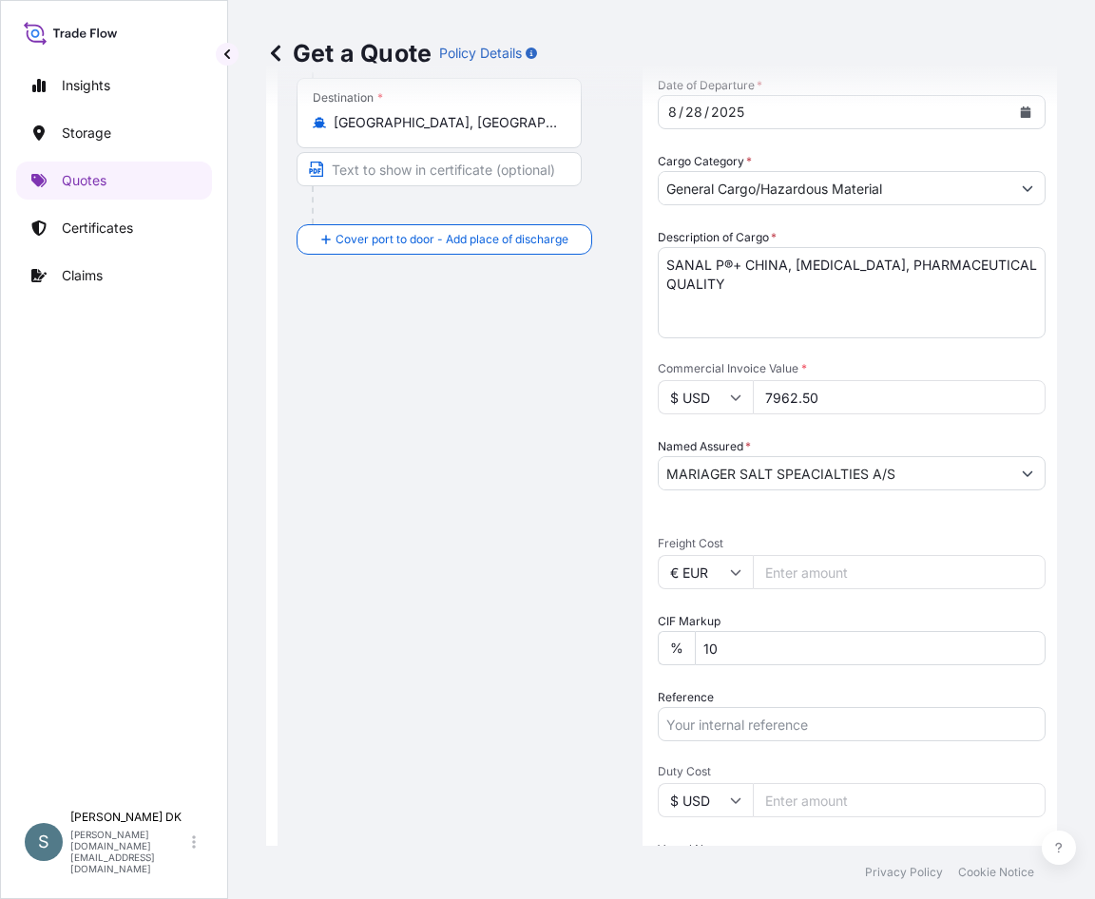
paste input "945.66"
type input "945.66"
click at [484, 579] on div "Route Details Reset Route Details Cover door to port - Add loading place Place …" at bounding box center [460, 409] width 327 height 1366
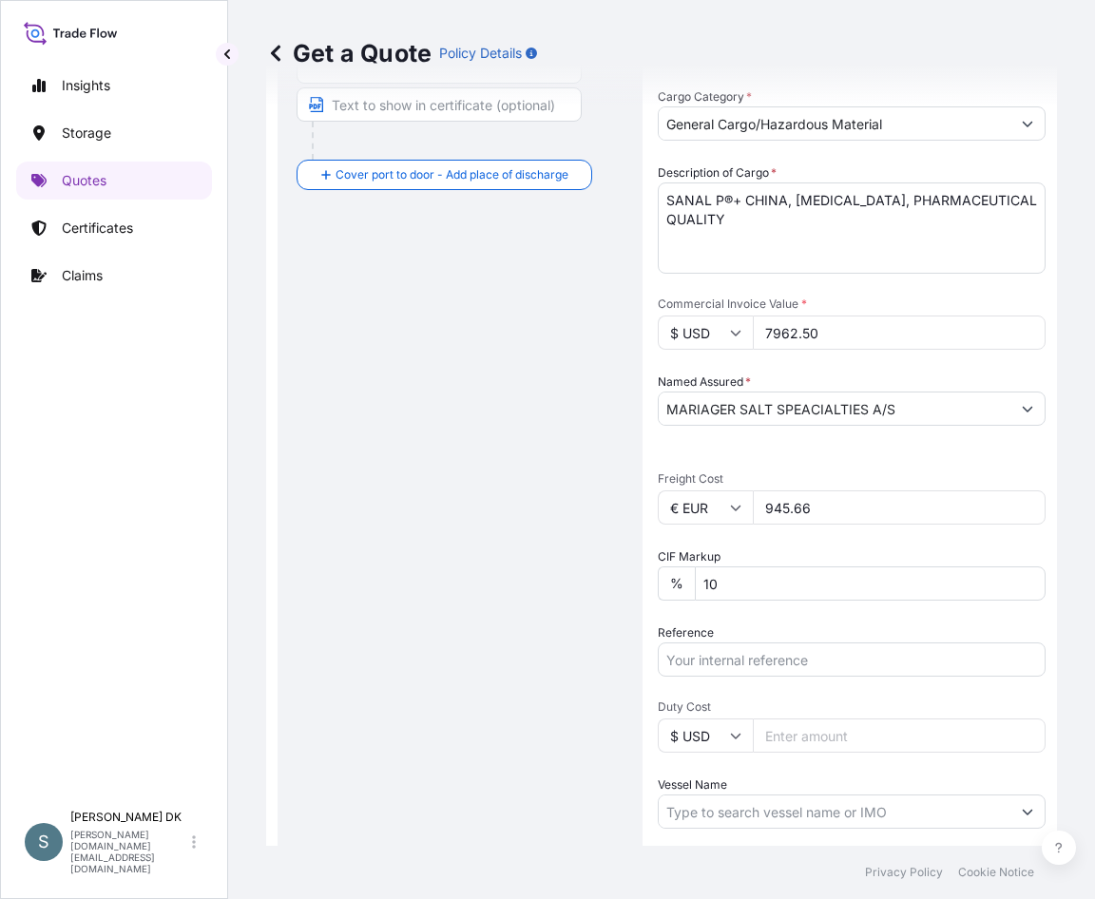
scroll to position [601, 0]
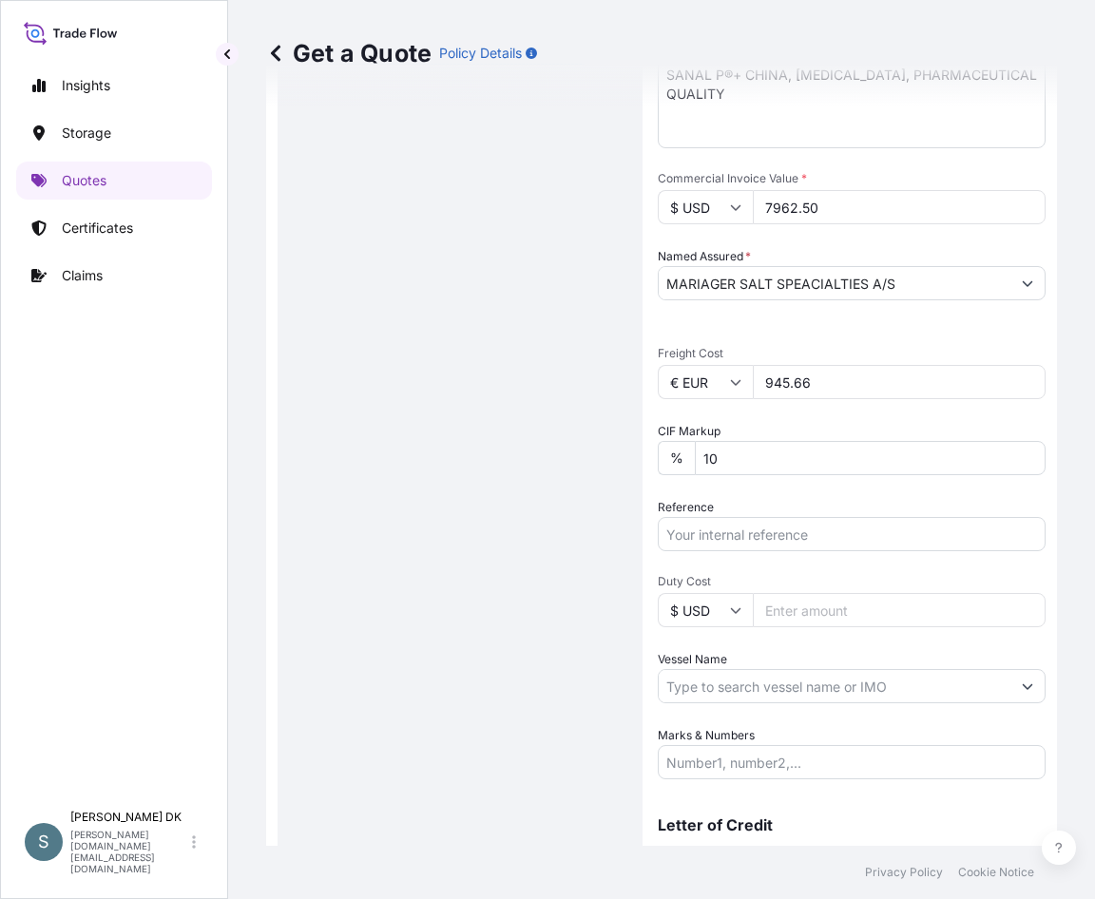
click at [757, 536] on input "Reference" at bounding box center [852, 534] width 388 height 34
click at [521, 494] on div "Route Details Reset Route Details Cover door to port - Add loading place Place …" at bounding box center [460, 219] width 327 height 1366
click at [704, 527] on input "Reference" at bounding box center [852, 534] width 388 height 34
paste input "DK1001020173 2595592"
click at [776, 536] on input "DK1001020173 2595592" at bounding box center [852, 534] width 388 height 34
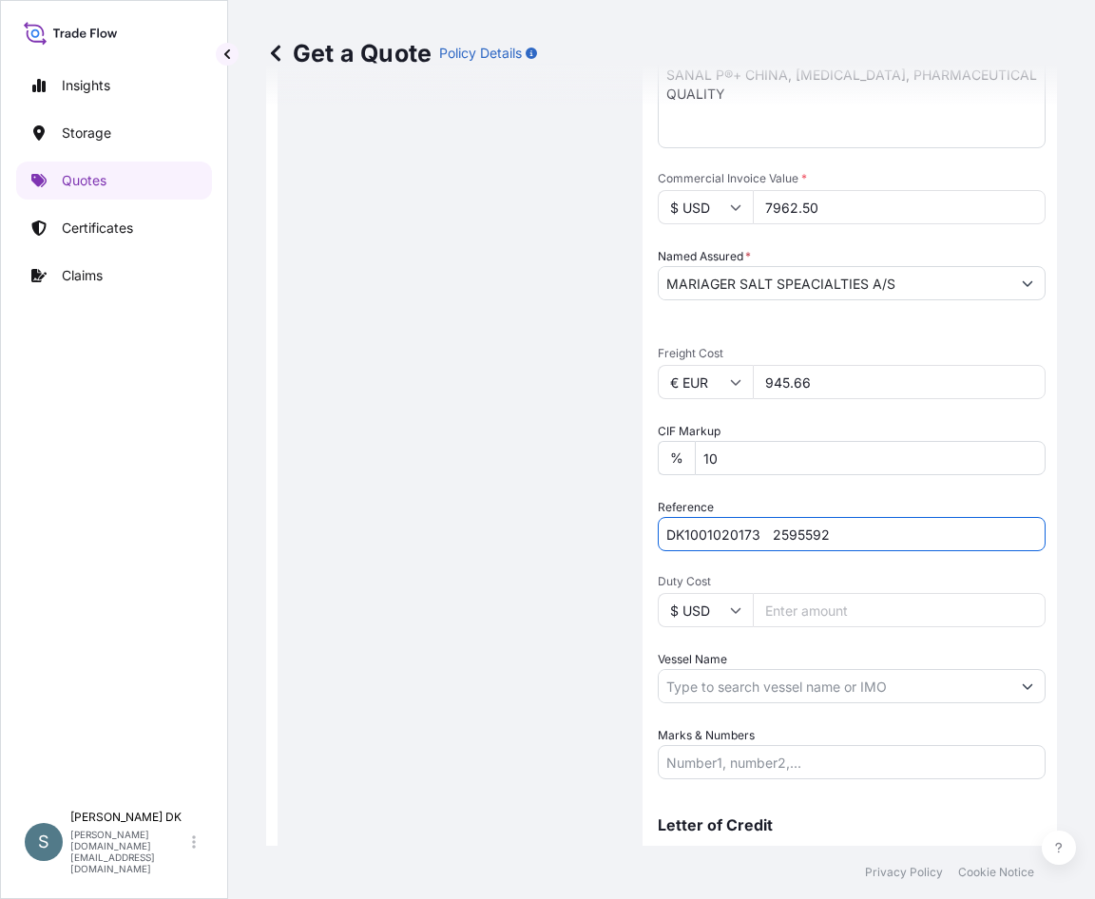
click at [769, 537] on input "DK1001020173 2595592" at bounding box center [852, 534] width 388 height 34
type input "DK1001020173-2595592"
click at [516, 529] on div "Route Details Reset Route Details Cover door to port - Add loading place Place …" at bounding box center [460, 219] width 327 height 1366
click at [585, 539] on div "Route Details Reset Route Details Cover door to port - Add loading place Place …" at bounding box center [460, 219] width 327 height 1366
click at [781, 680] on input "Vessel Name" at bounding box center [835, 686] width 352 height 34
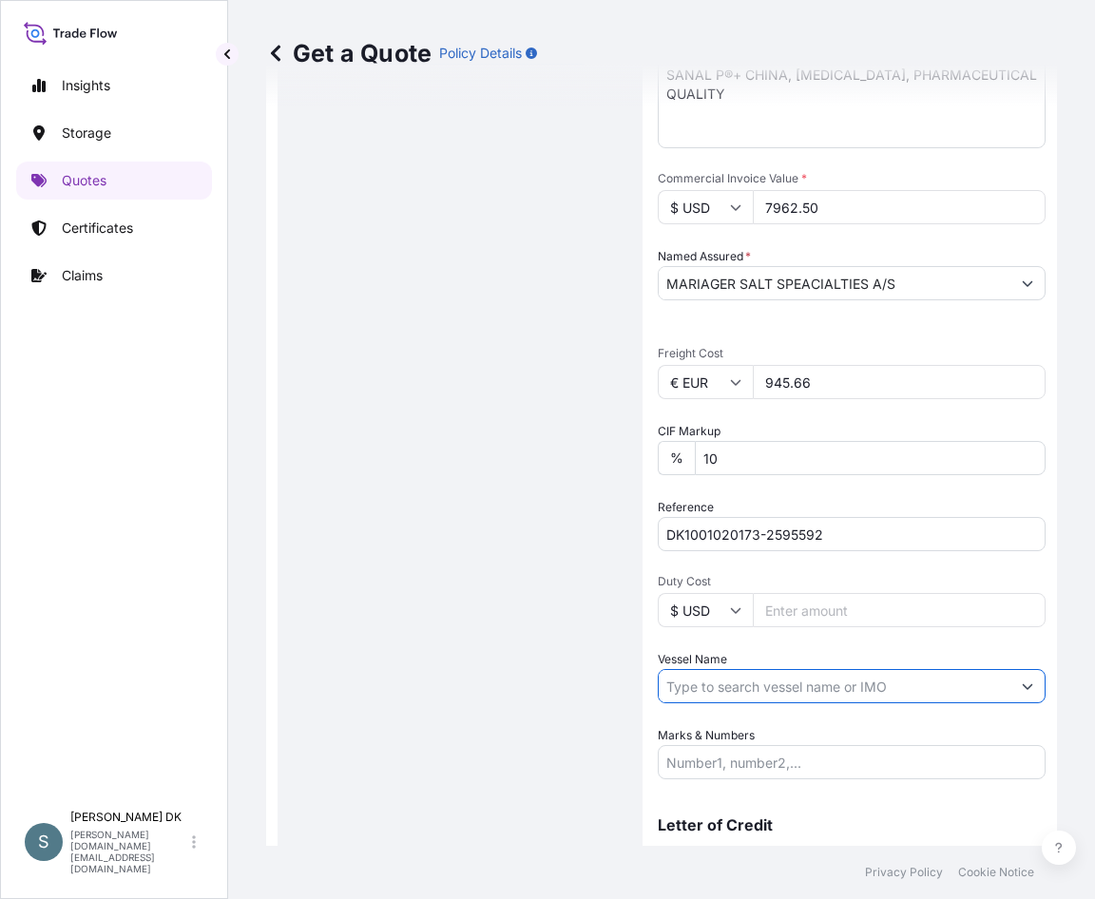
paste input "MSC [PERSON_NAME]"
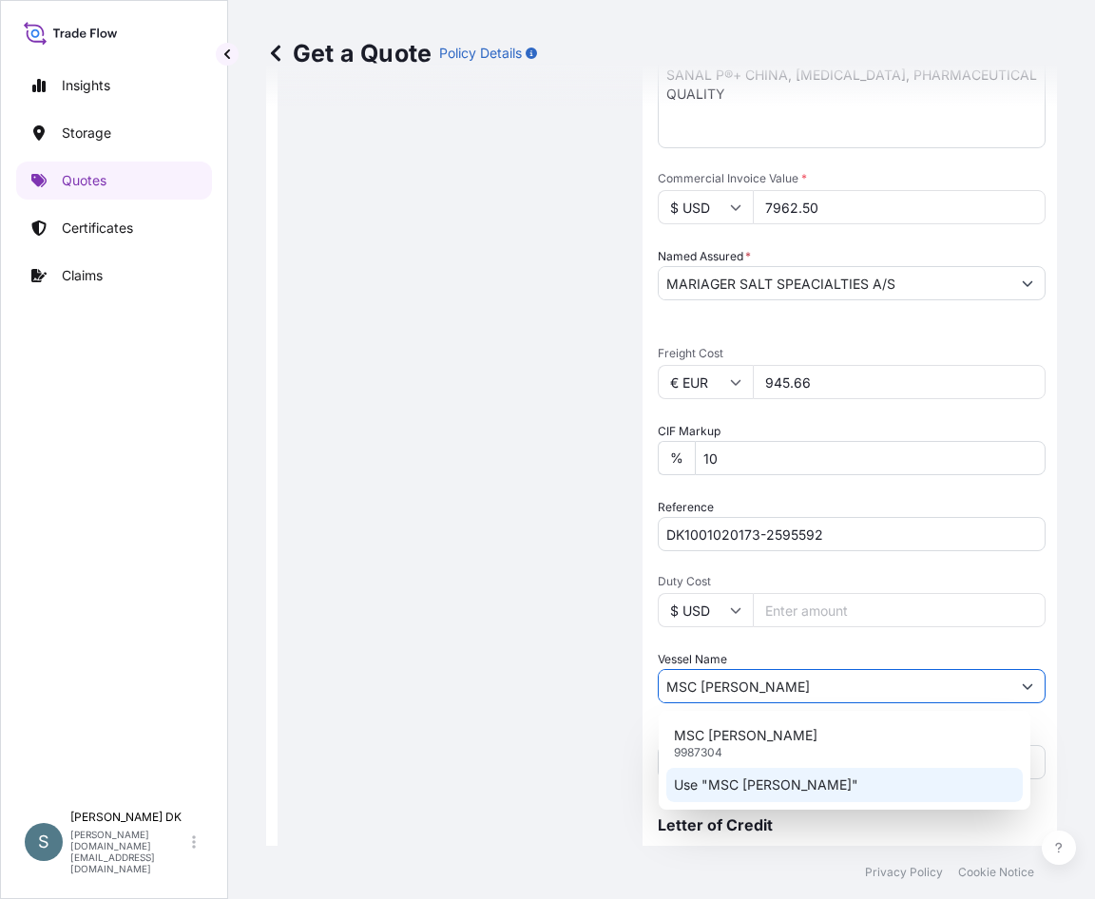
click at [760, 785] on p "Use "MSC [PERSON_NAME]"" at bounding box center [766, 785] width 184 height 19
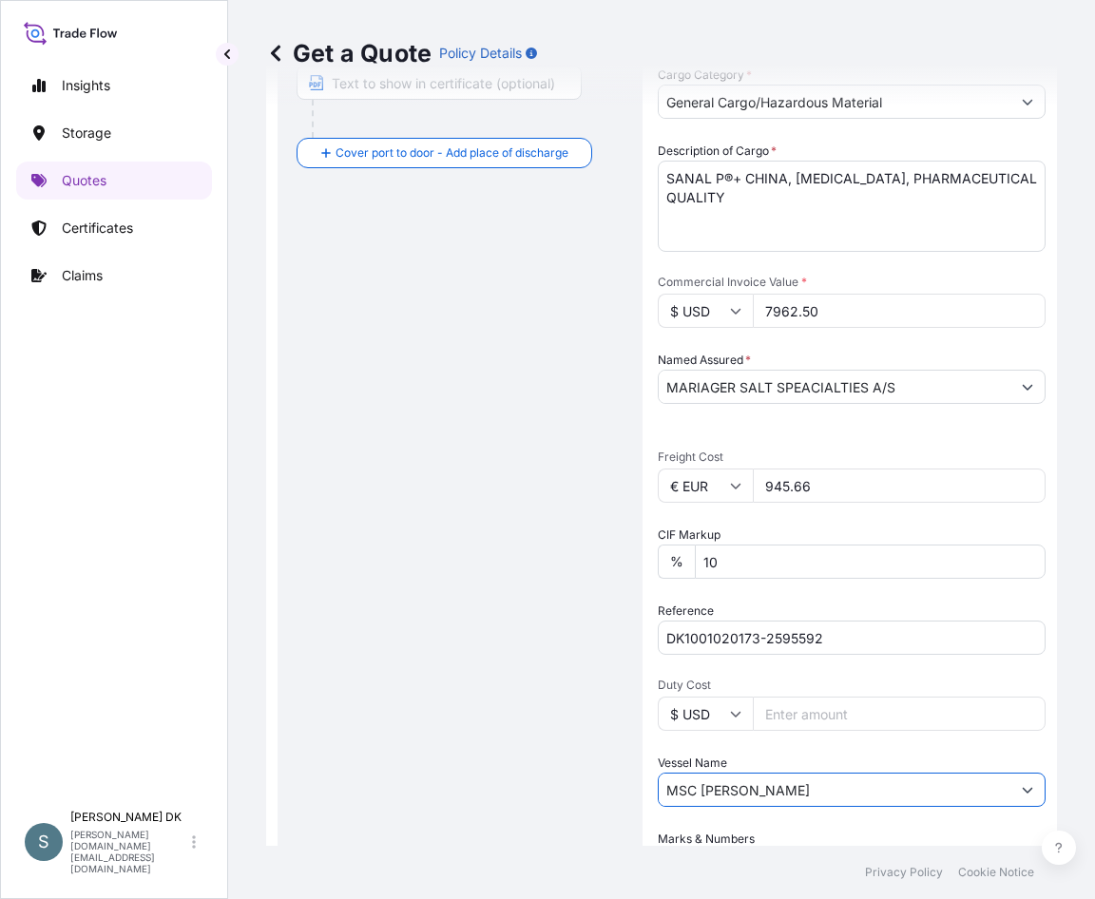
scroll to position [687, 0]
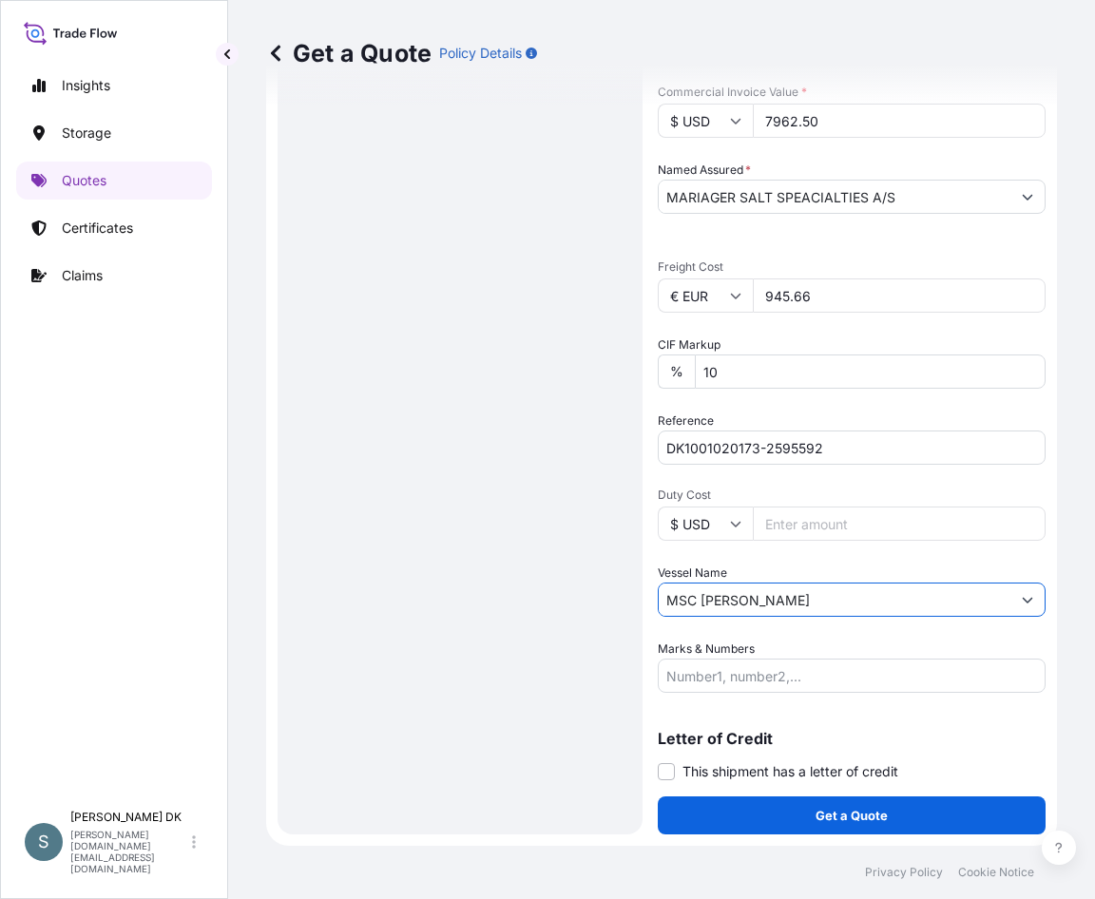
type input "MSC [PERSON_NAME]"
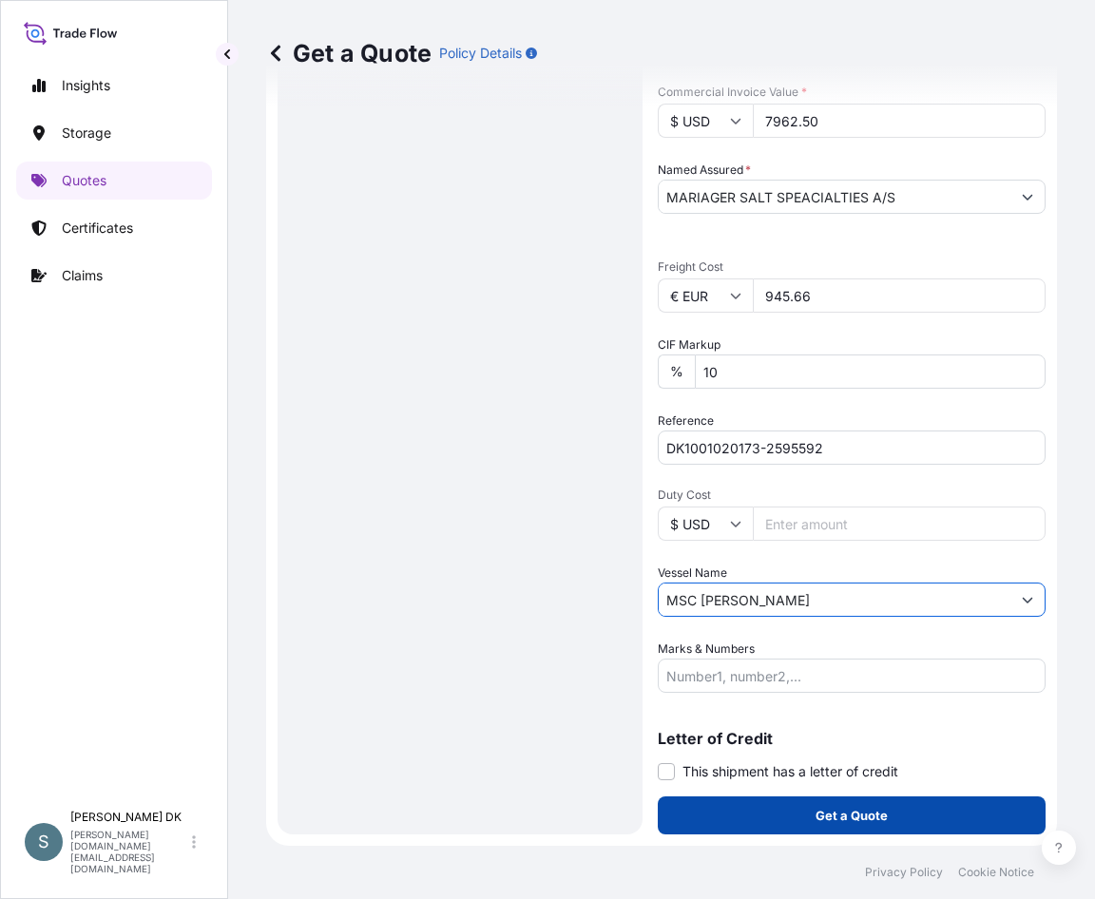
click at [776, 821] on button "Get a Quote" at bounding box center [852, 815] width 388 height 38
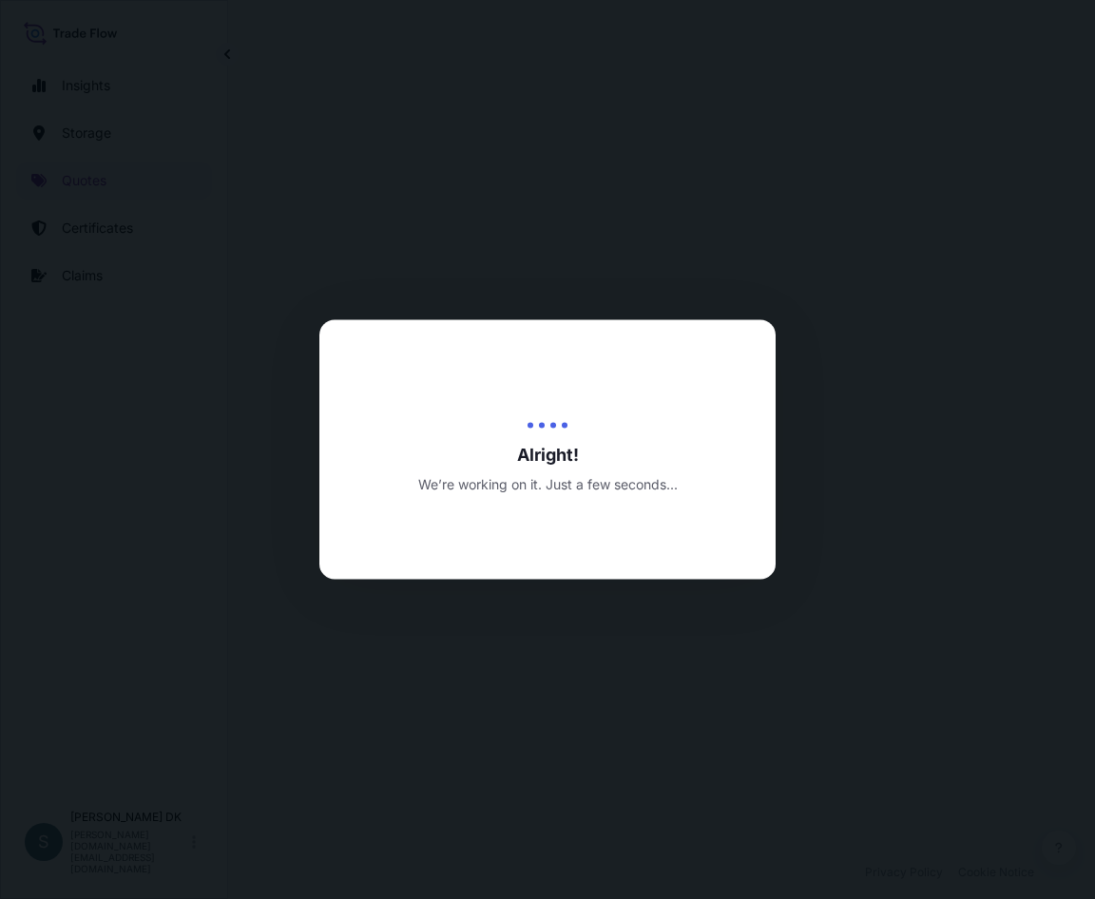
select select "Water"
select select "31589"
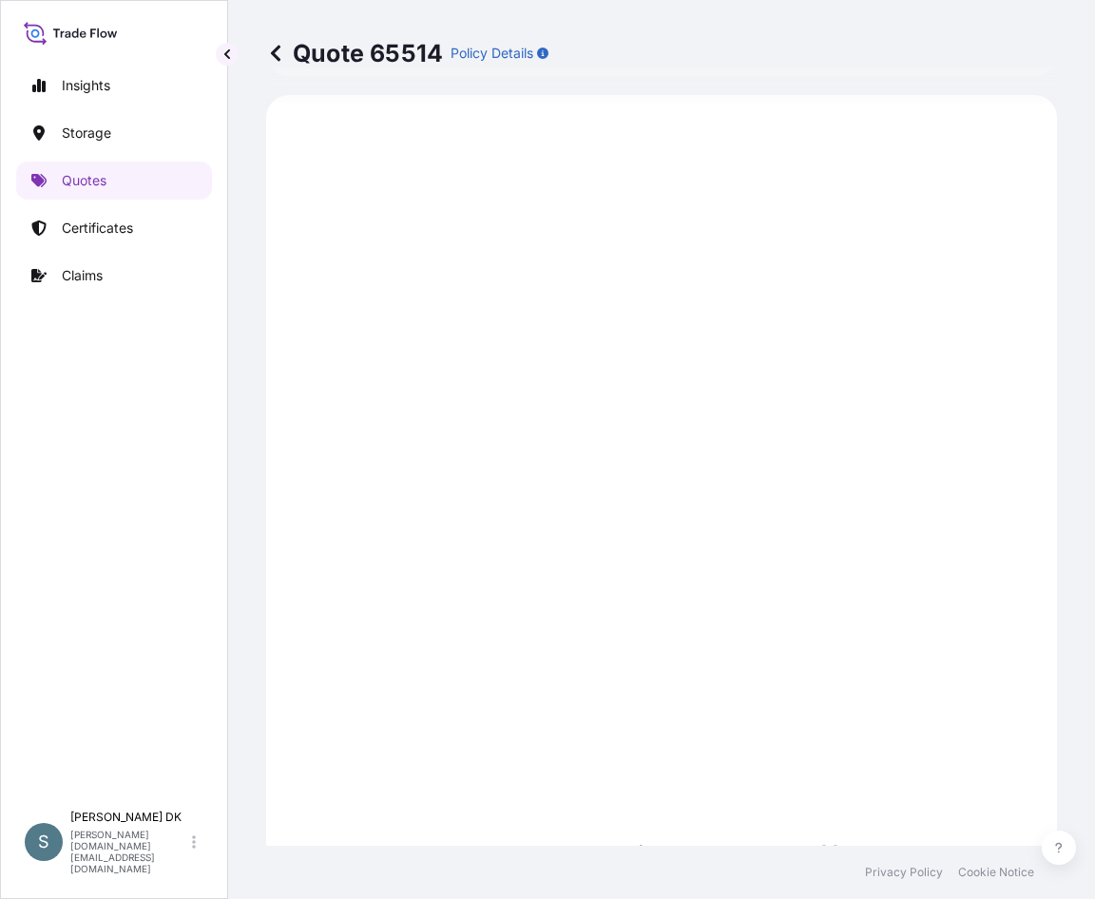
click at [173, 570] on div "Insights Storage Quotes Certificates Claims" at bounding box center [114, 425] width 196 height 752
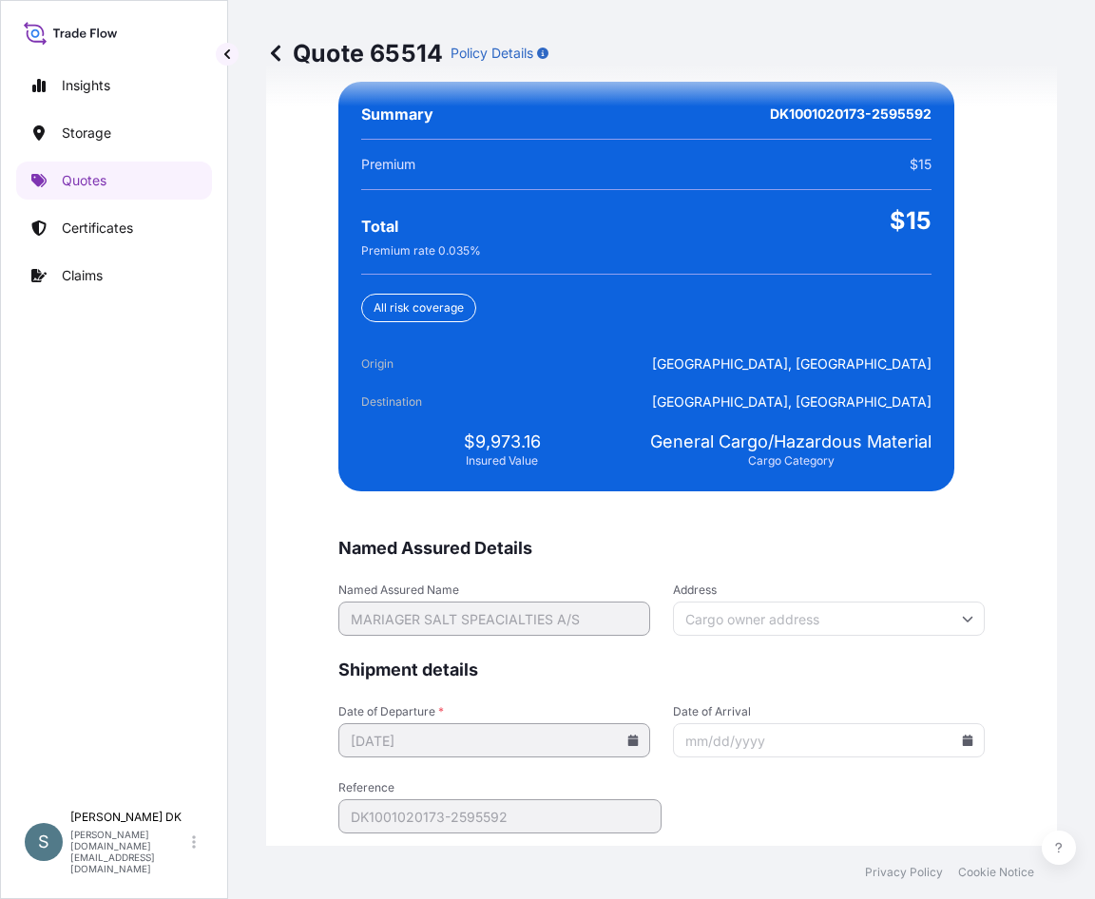
scroll to position [4668, 0]
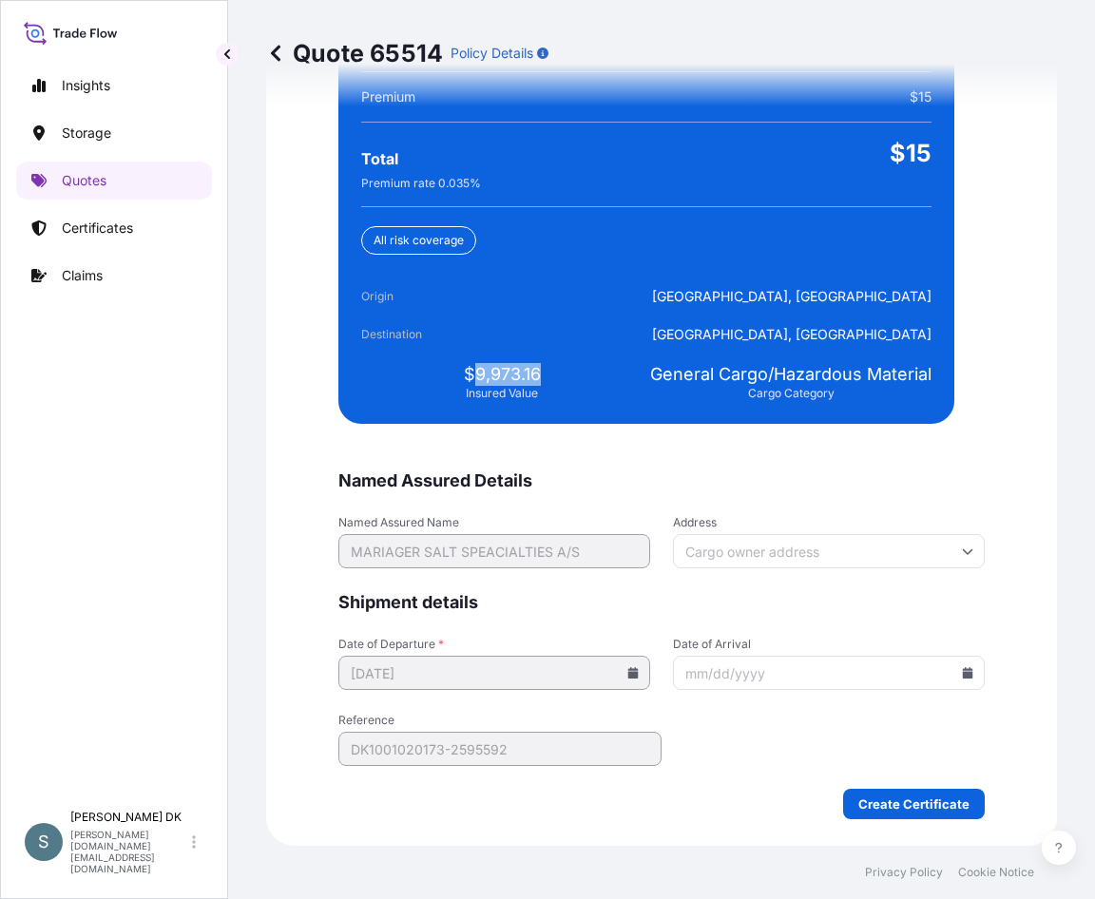
drag, startPoint x: 465, startPoint y: 368, endPoint x: 549, endPoint y: 379, distance: 85.4
click at [549, 379] on div "$9,973.16 Insured Value" at bounding box center [501, 382] width 281 height 38
copy span "9,973.16"
click at [221, 729] on div "Insights Storage Quotes Certificates Claims S [PERSON_NAME] DK [DOMAIN_NAME][EM…" at bounding box center [114, 449] width 228 height 899
click at [965, 680] on input "Date of Arrival" at bounding box center [829, 673] width 312 height 34
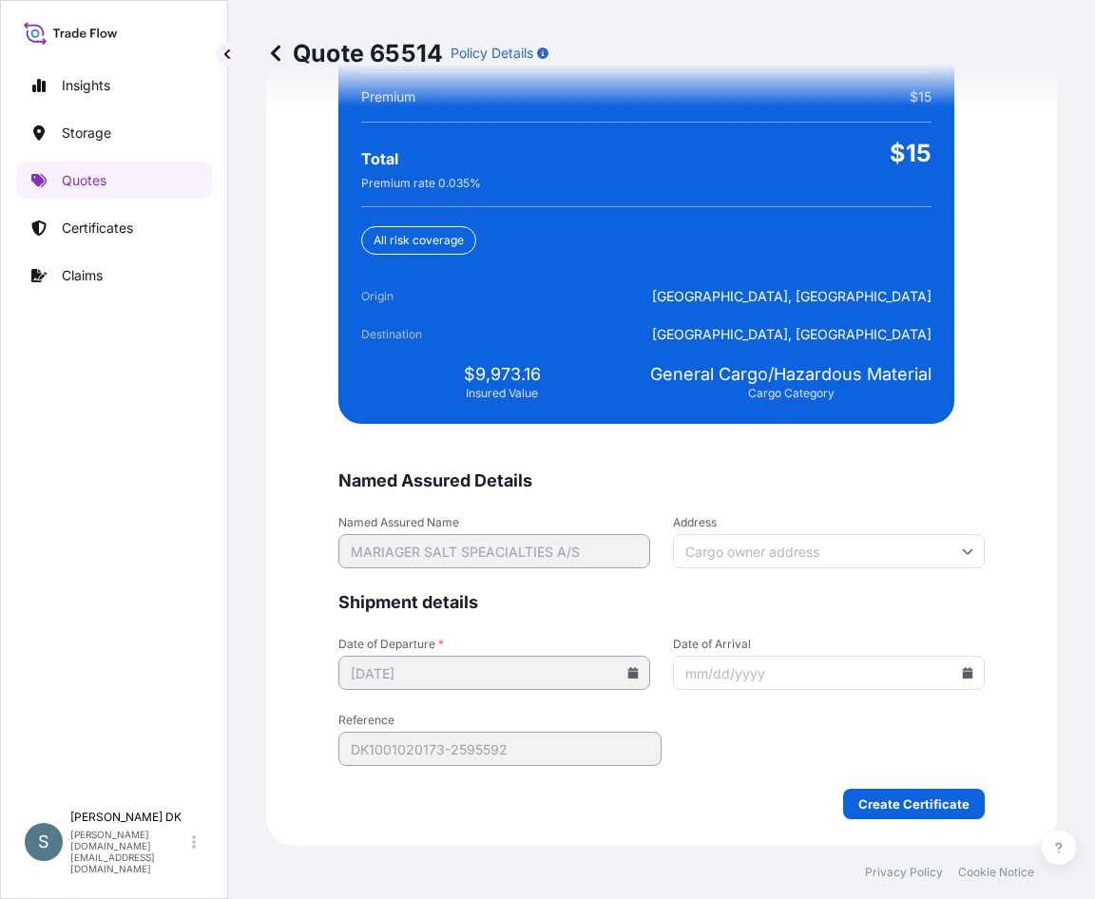
click at [965, 676] on icon at bounding box center [967, 672] width 11 height 11
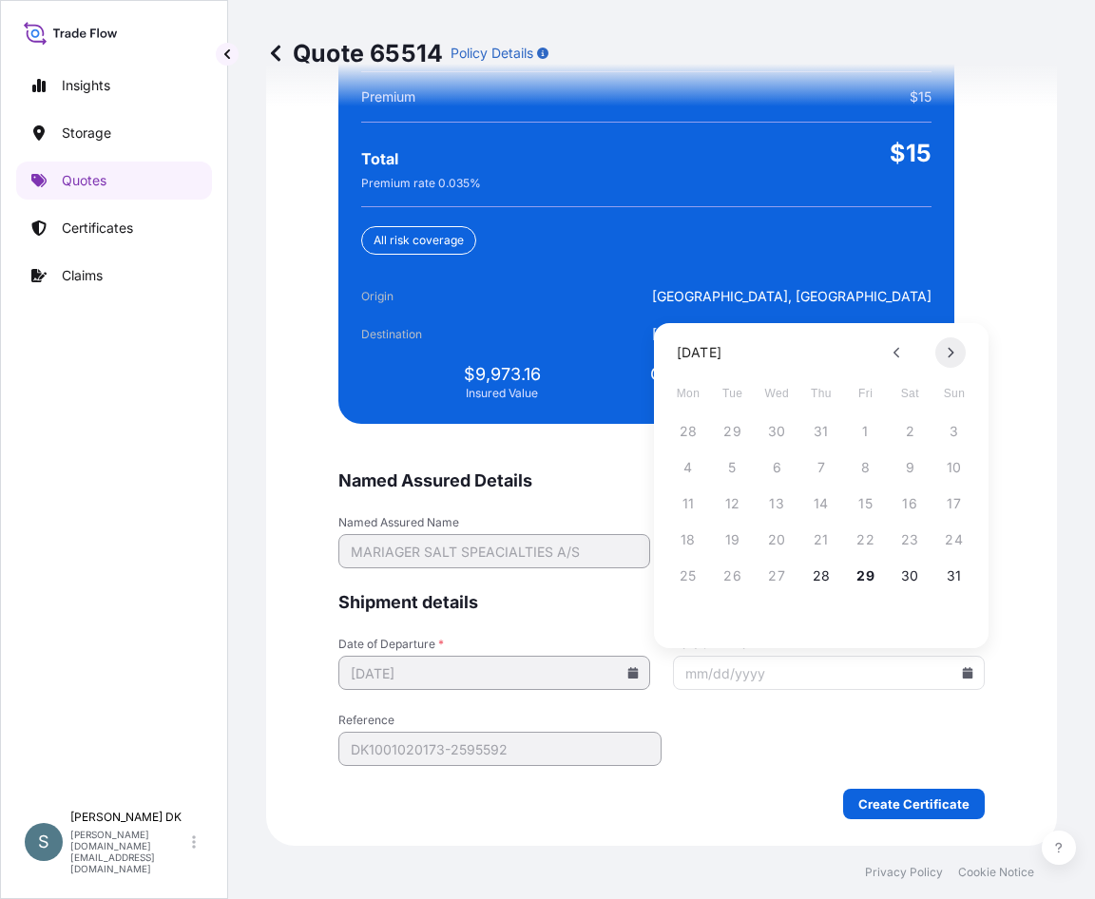
click at [953, 354] on icon at bounding box center [952, 353] width 6 height 10
click at [940, 538] on button "26" at bounding box center [954, 540] width 30 height 30
type input "[DATE]"
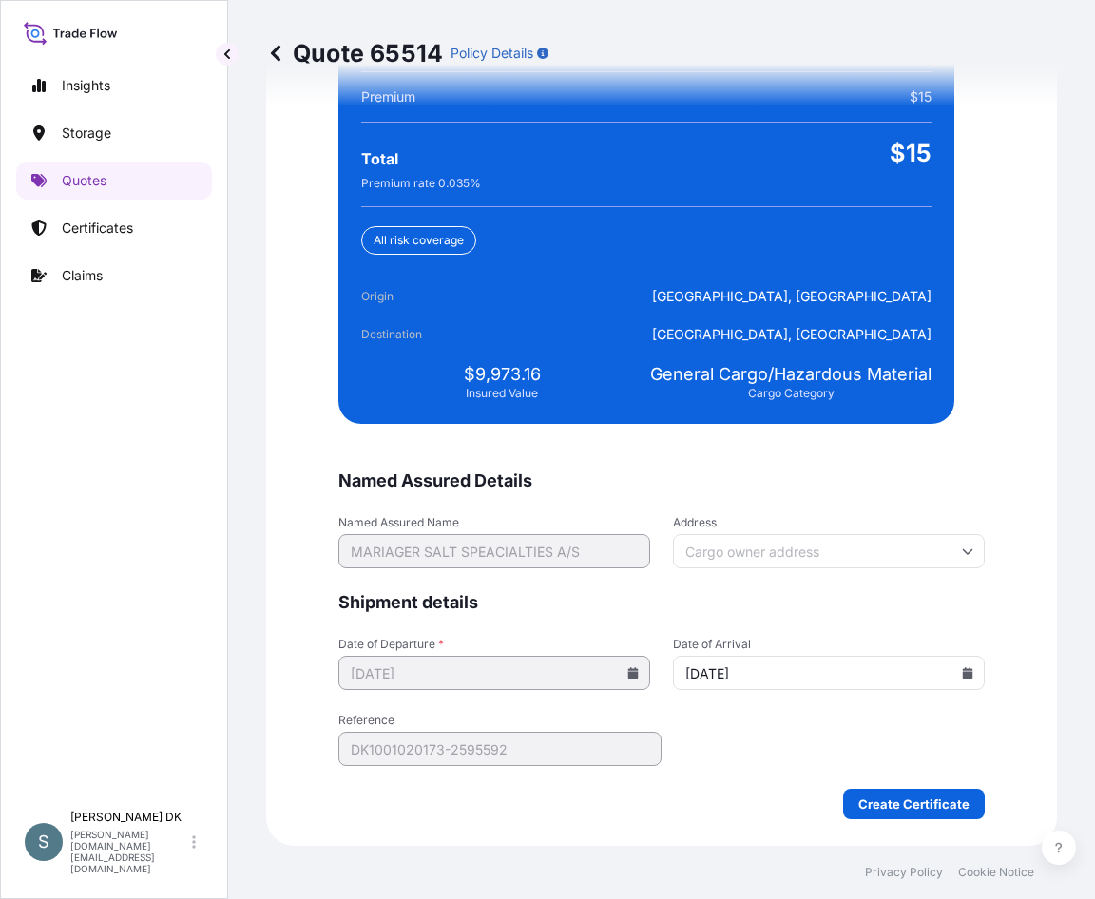
click at [223, 663] on div "Insights Storage Quotes Certificates Claims S [PERSON_NAME] DK [DOMAIN_NAME][EM…" at bounding box center [114, 449] width 228 height 899
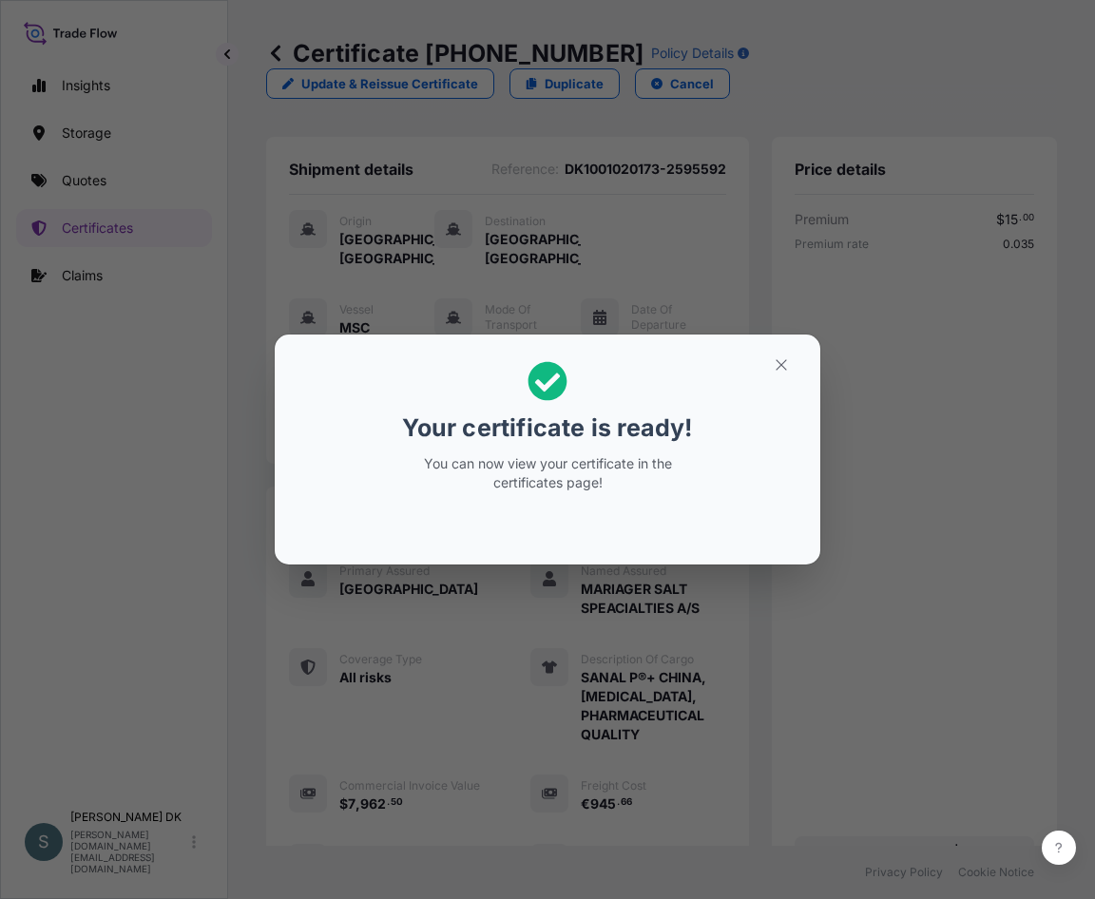
click at [92, 572] on div "Your certificate is ready! You can now view your certificate in the certificate…" at bounding box center [547, 449] width 1095 height 899
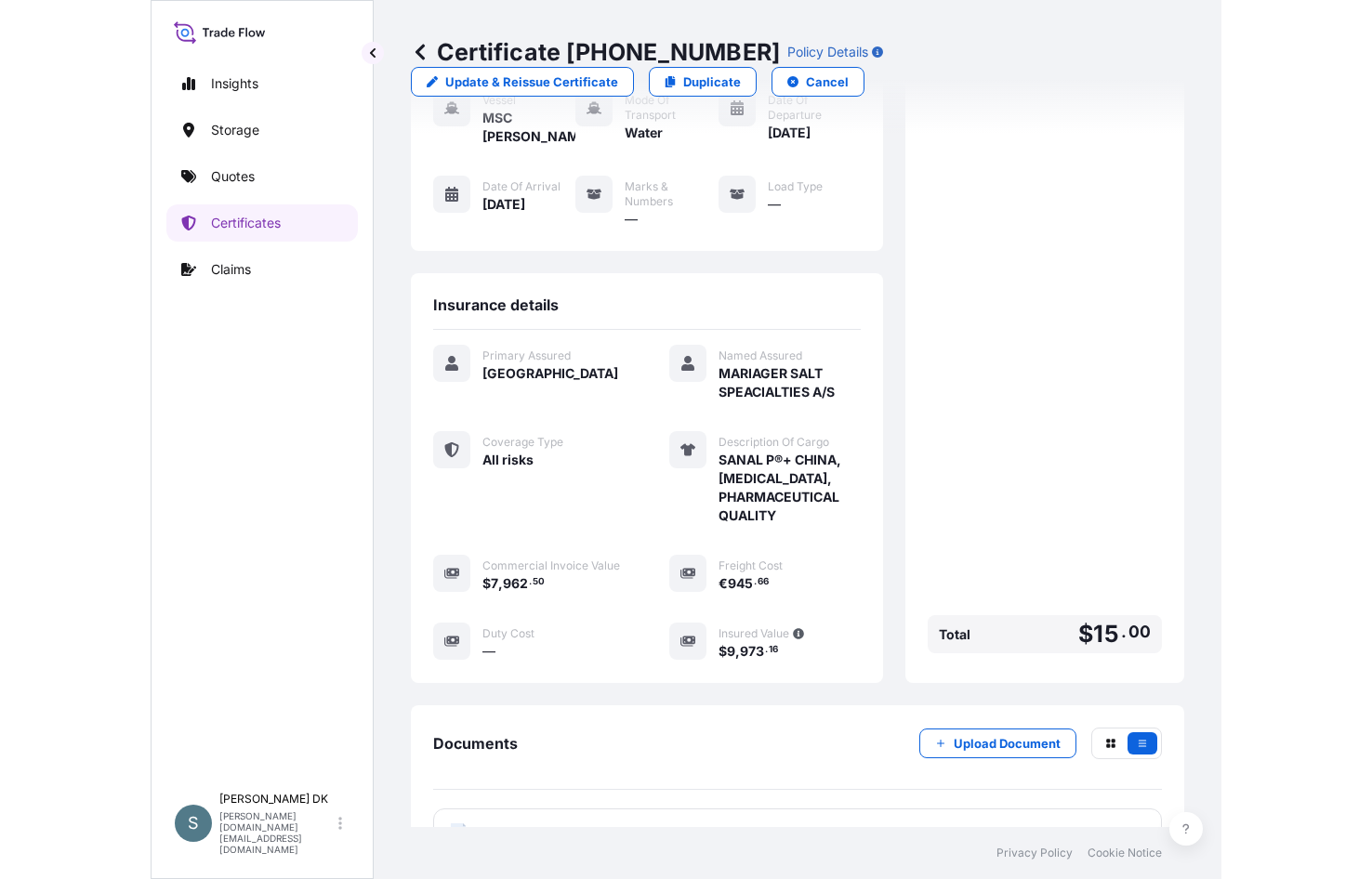
scroll to position [385, 0]
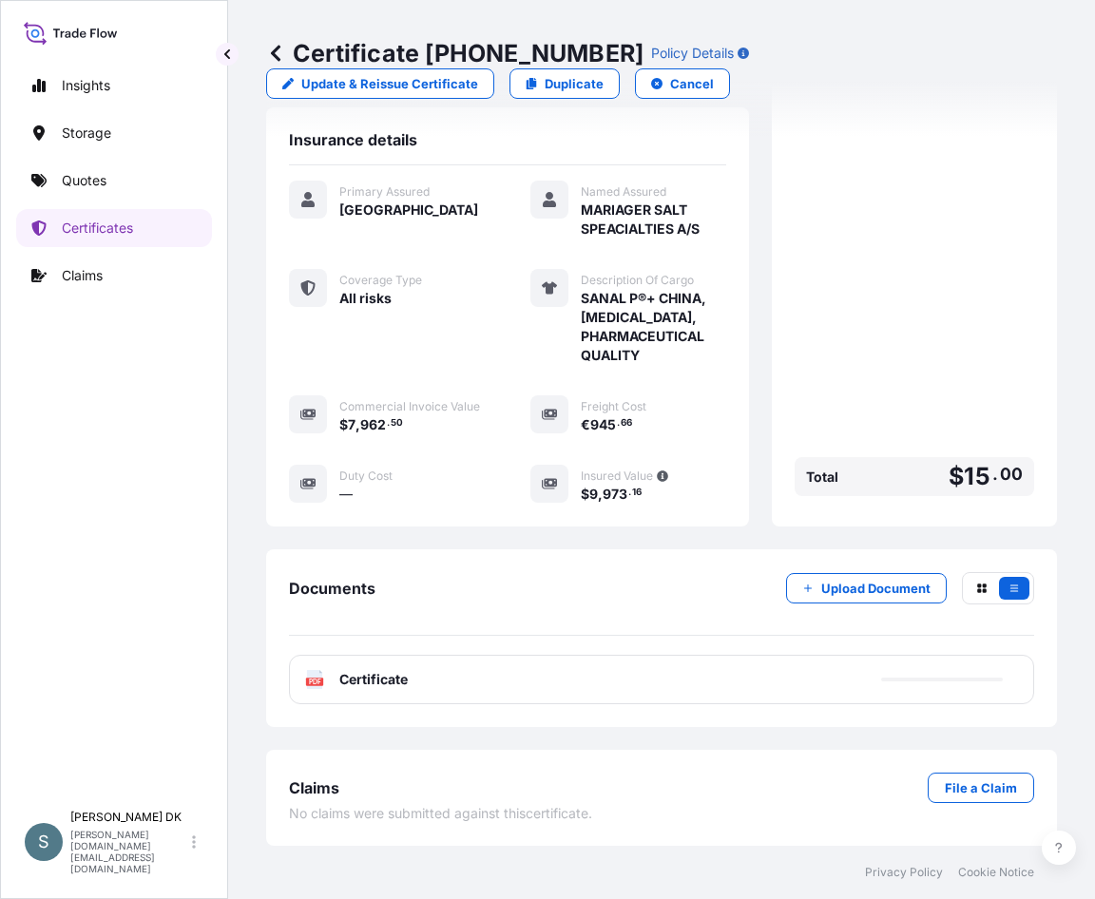
click at [322, 667] on div "PDF Certificate" at bounding box center [661, 679] width 745 height 49
click at [343, 693] on div "PDF Certificate" at bounding box center [661, 679] width 745 height 49
click at [559, 682] on div "PDF Certificate" at bounding box center [661, 679] width 745 height 49
click at [161, 568] on div "Insights Storage Quotes Certificates Claims" at bounding box center [114, 425] width 196 height 752
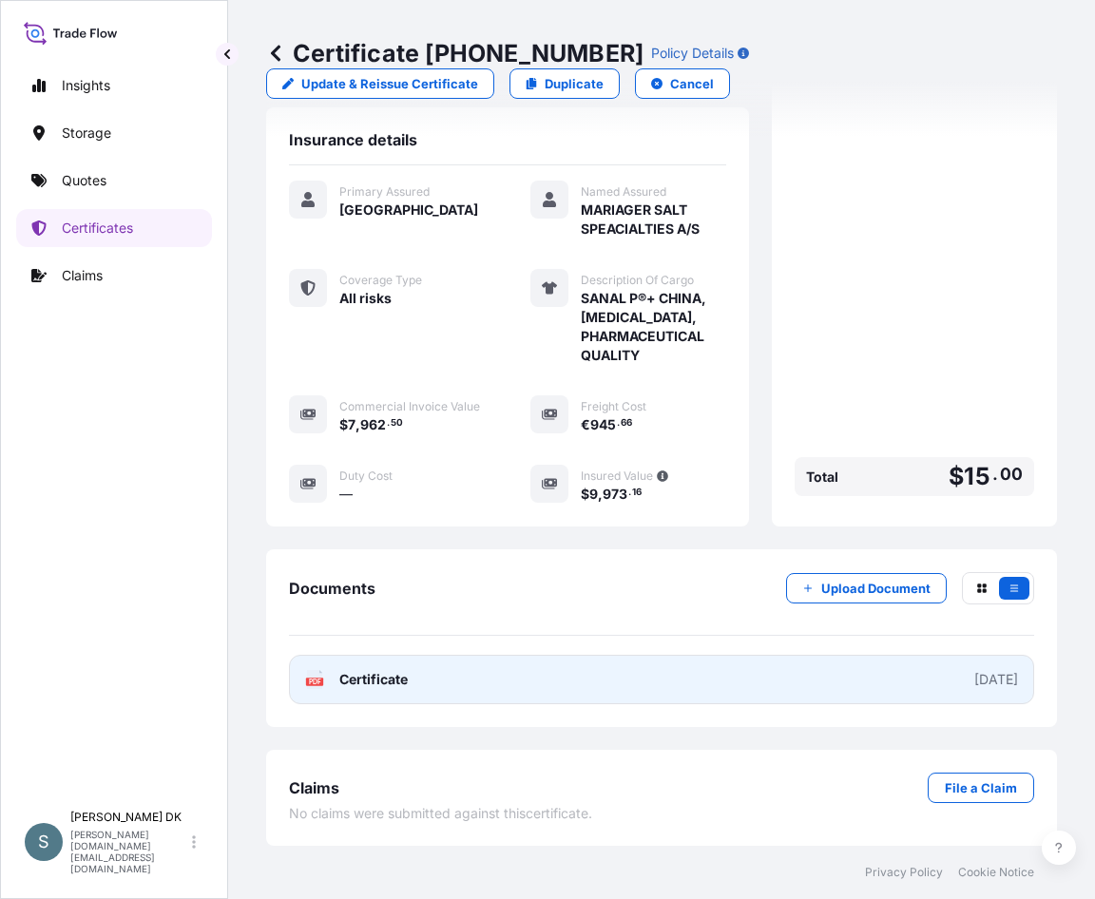
click at [436, 677] on link "PDF Certificate [DATE]" at bounding box center [661, 679] width 745 height 49
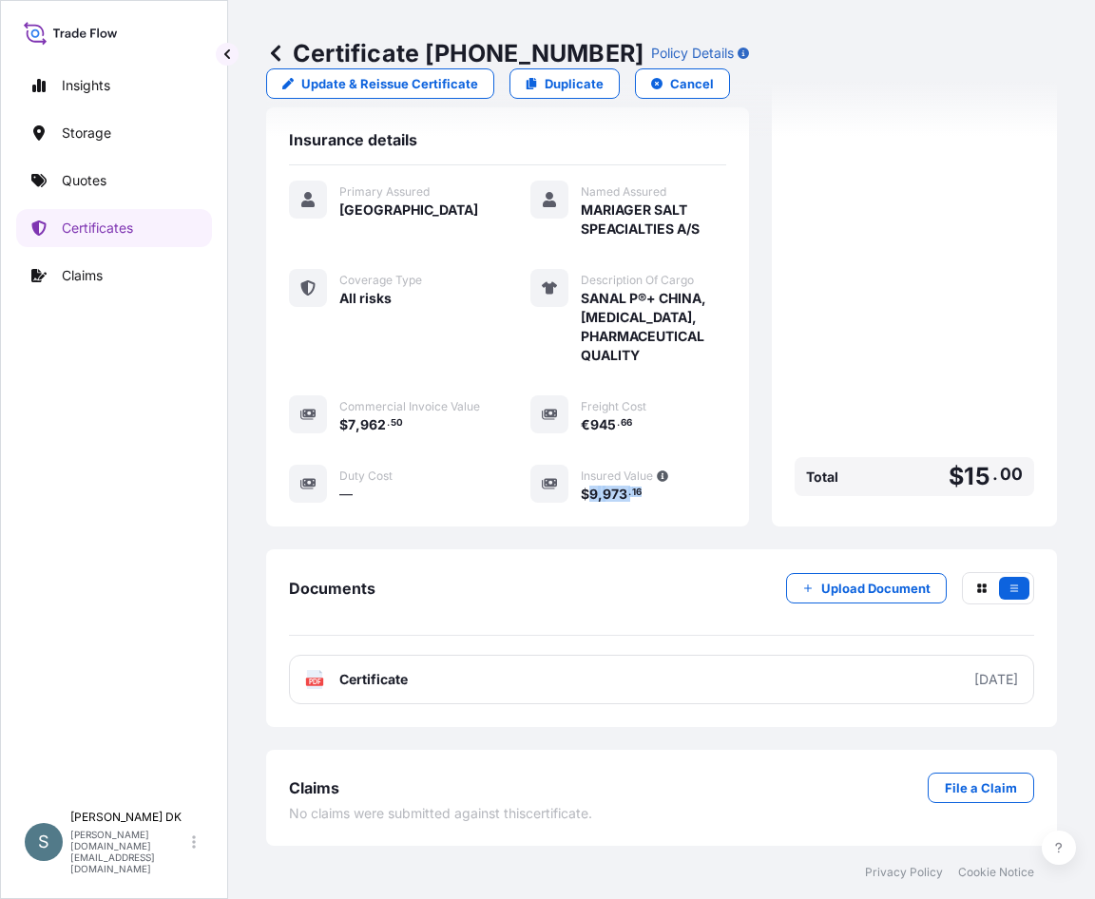
drag, startPoint x: 585, startPoint y: 492, endPoint x: 662, endPoint y: 495, distance: 78.0
click at [662, 495] on div "$ 9 , 973 . 16" at bounding box center [653, 494] width 145 height 20
copy span "9 , 973 . 16"
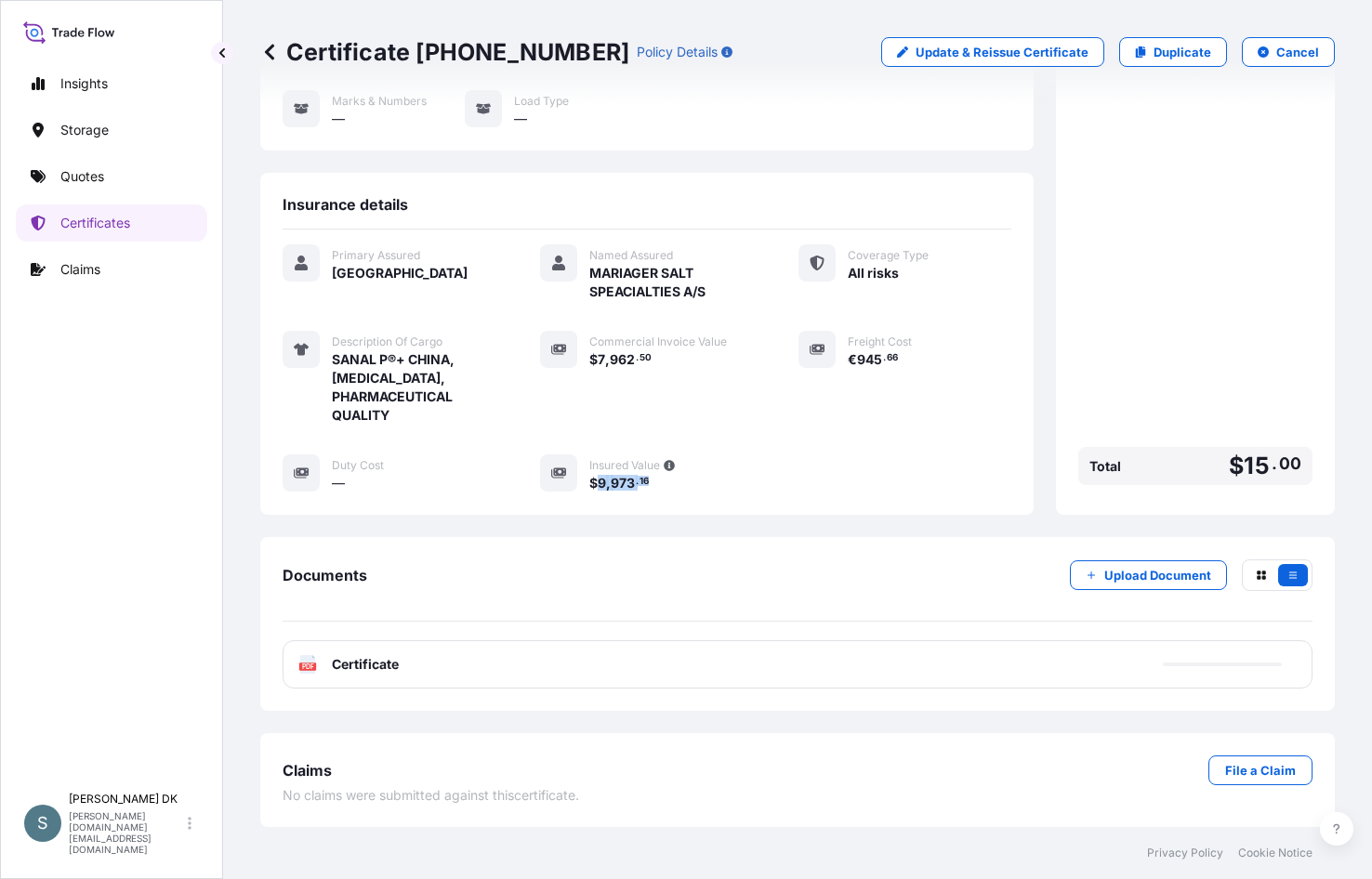
scroll to position [221, 0]
